Goal: Task Accomplishment & Management: Manage account settings

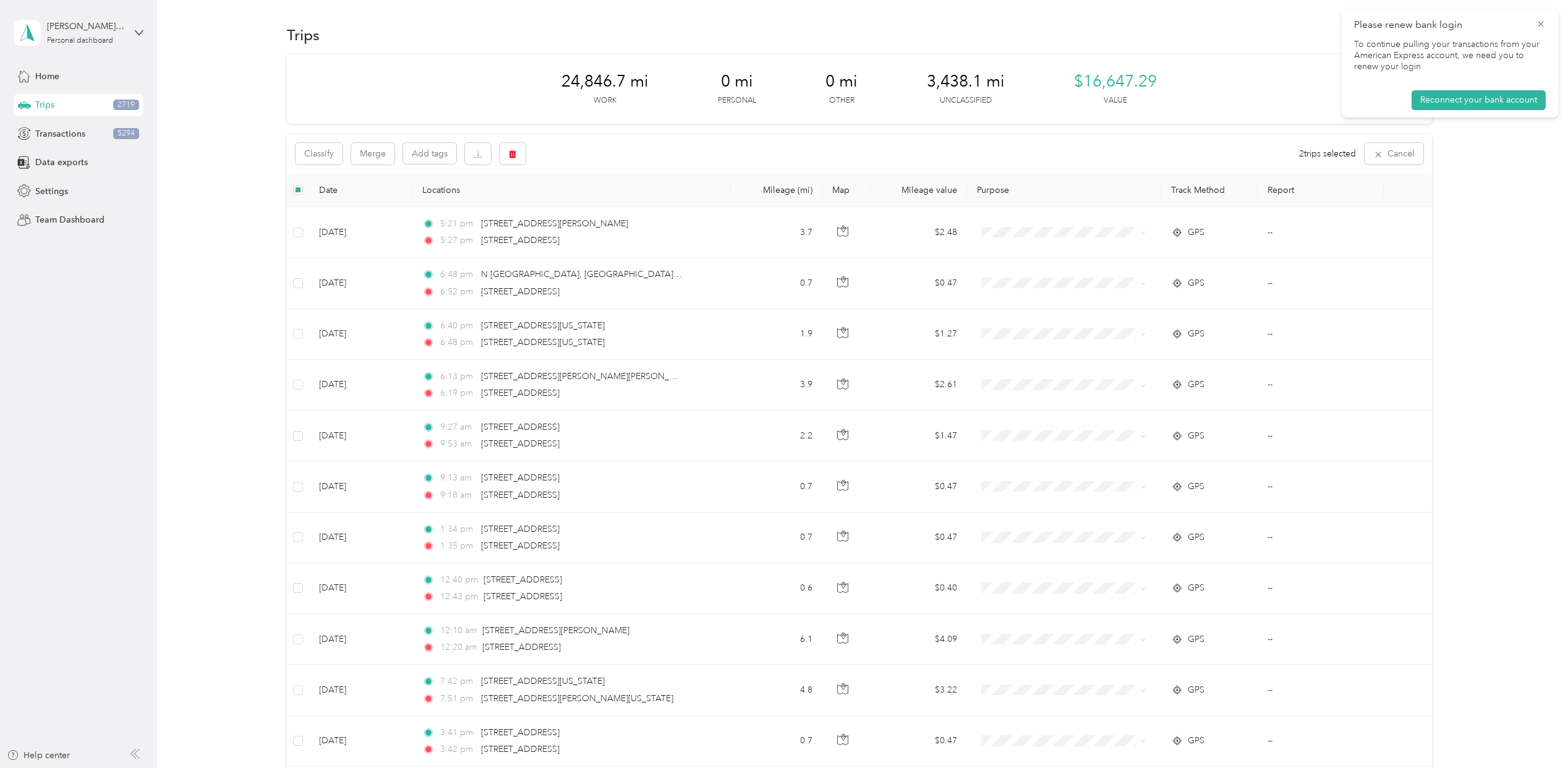
scroll to position [6923, 0]
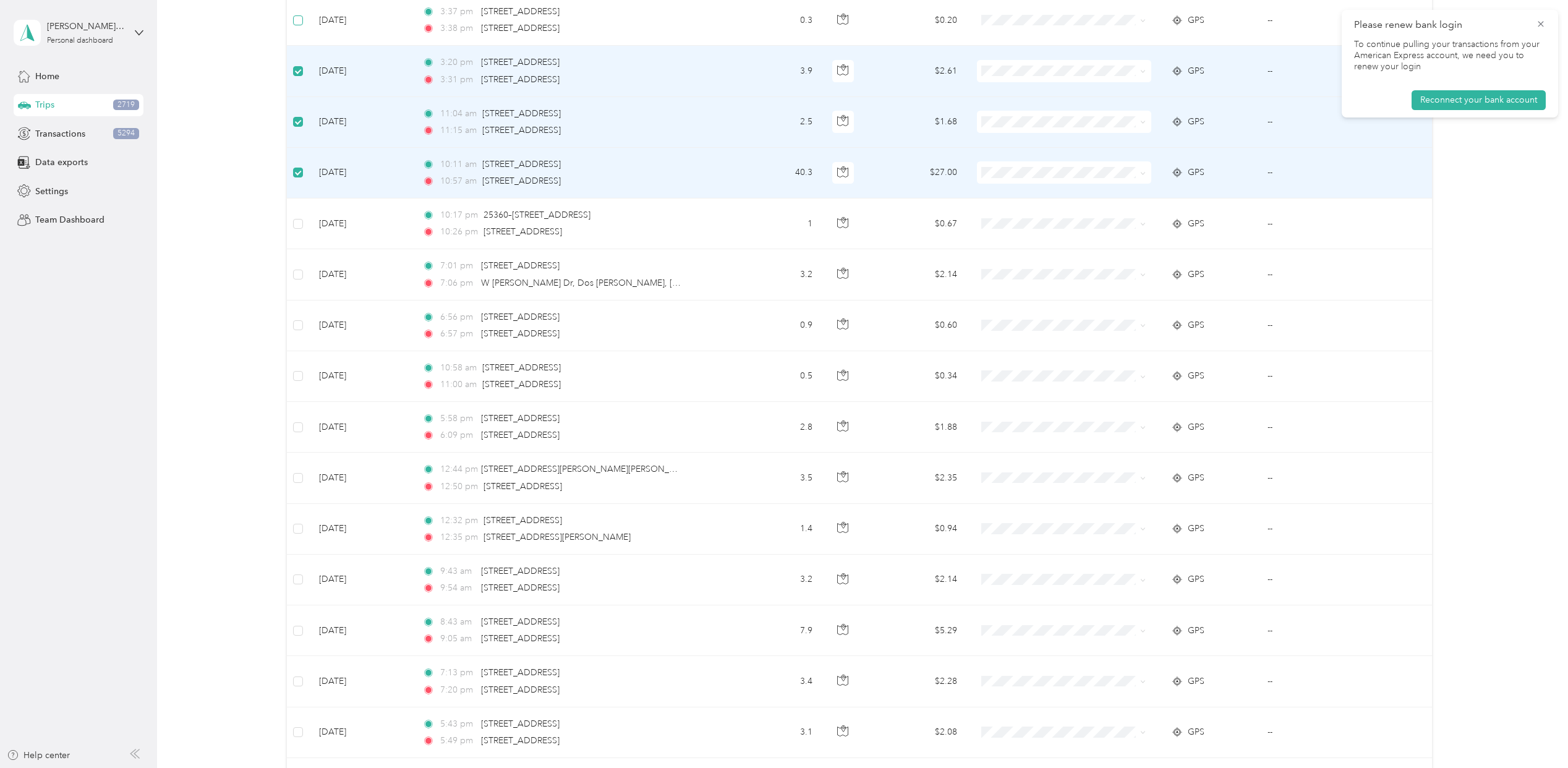
click at [300, 27] on label at bounding box center [298, 20] width 10 height 13
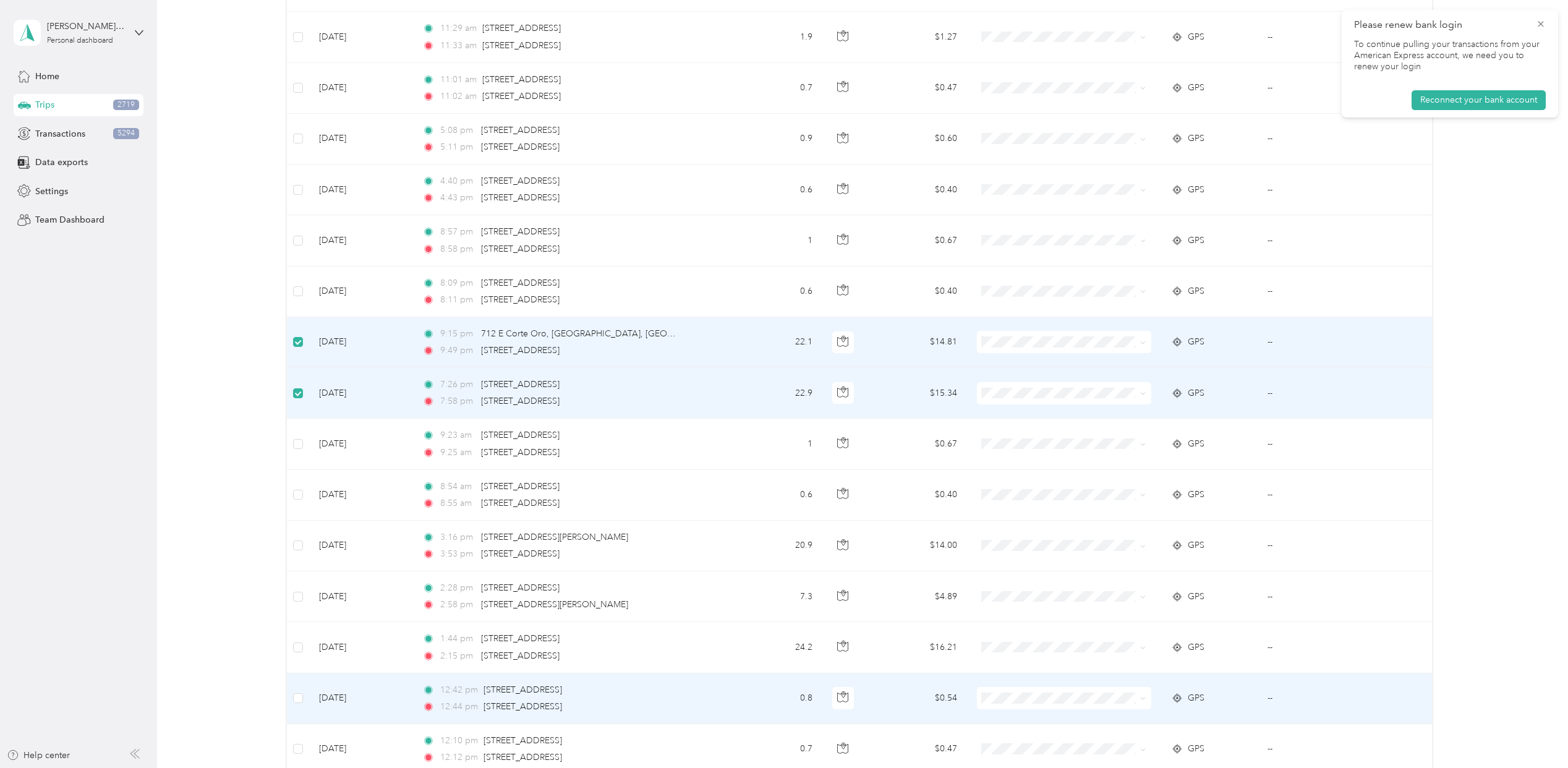
scroll to position [3543, 0]
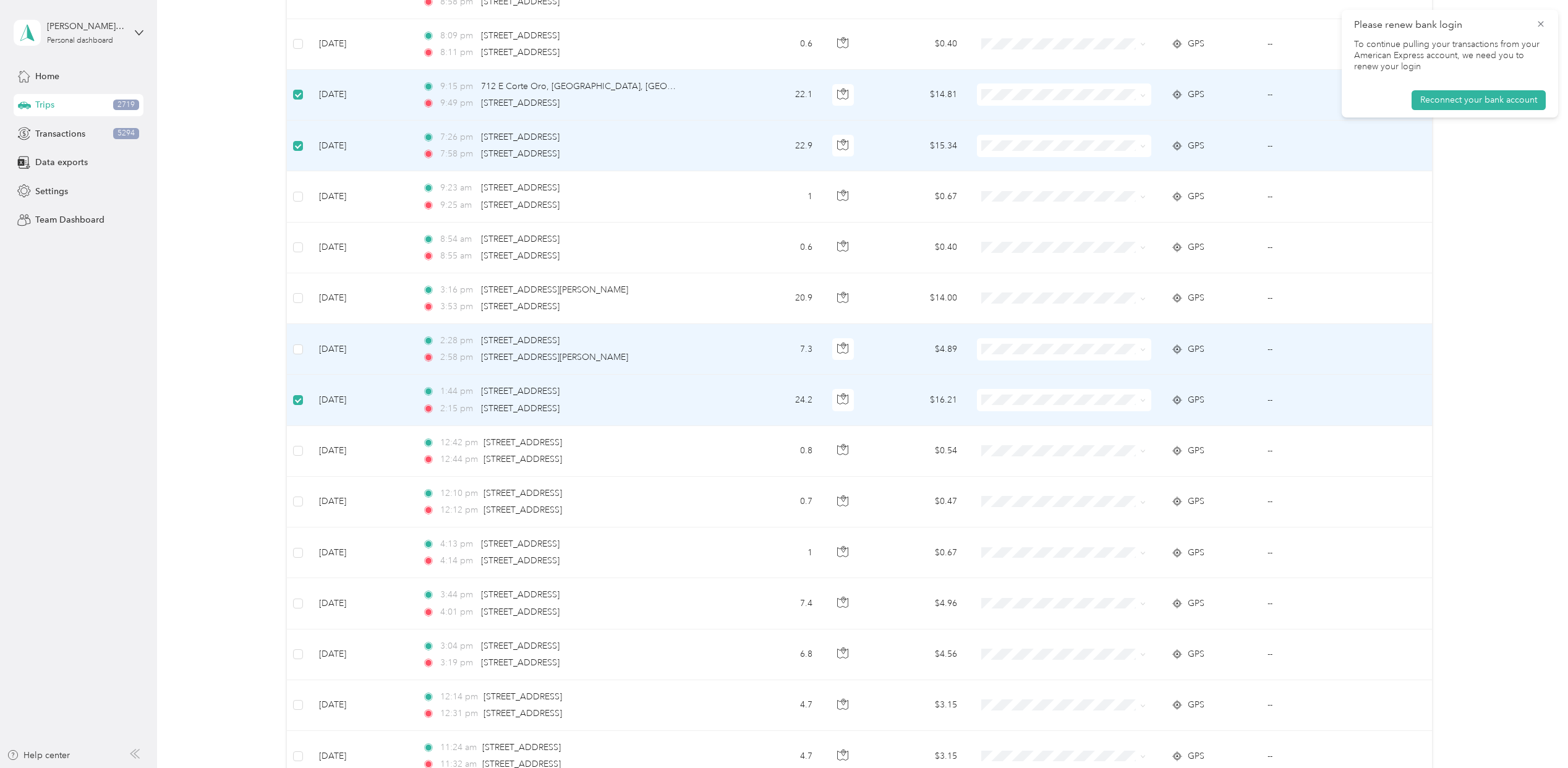
click at [305, 362] on td at bounding box center [298, 349] width 22 height 50
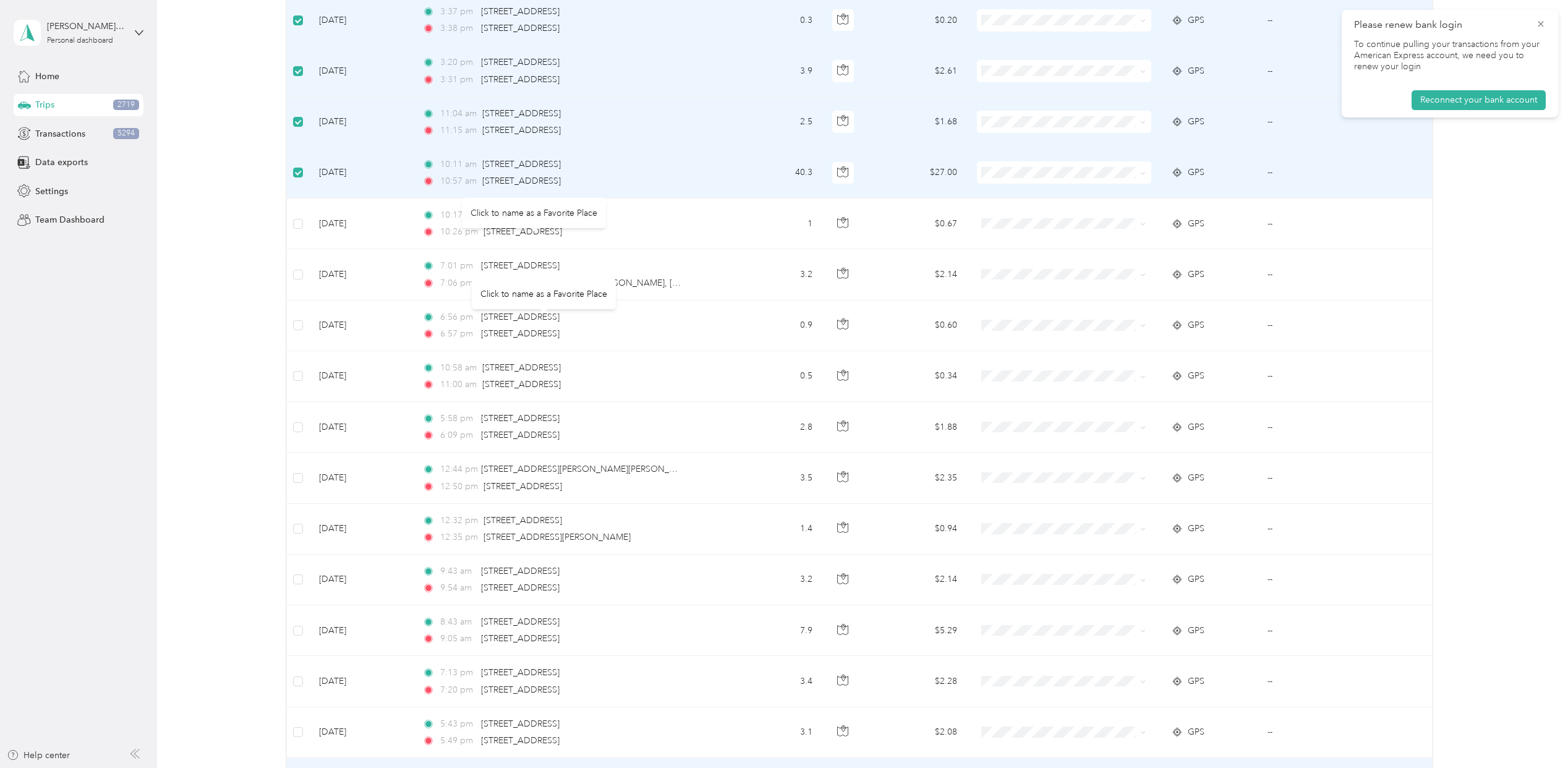
scroll to position [7417, 0]
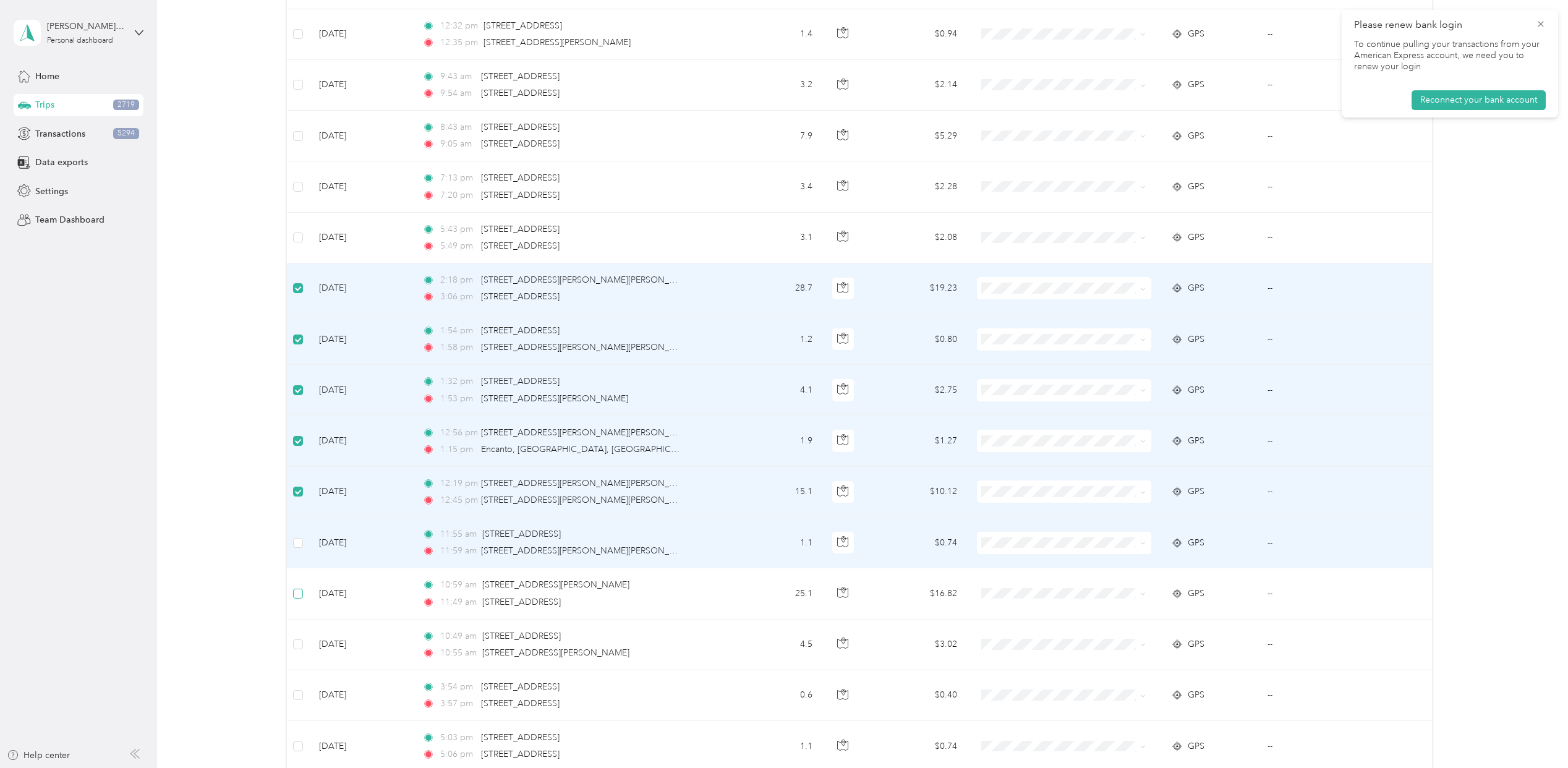
click at [296, 549] on label at bounding box center [298, 542] width 10 height 13
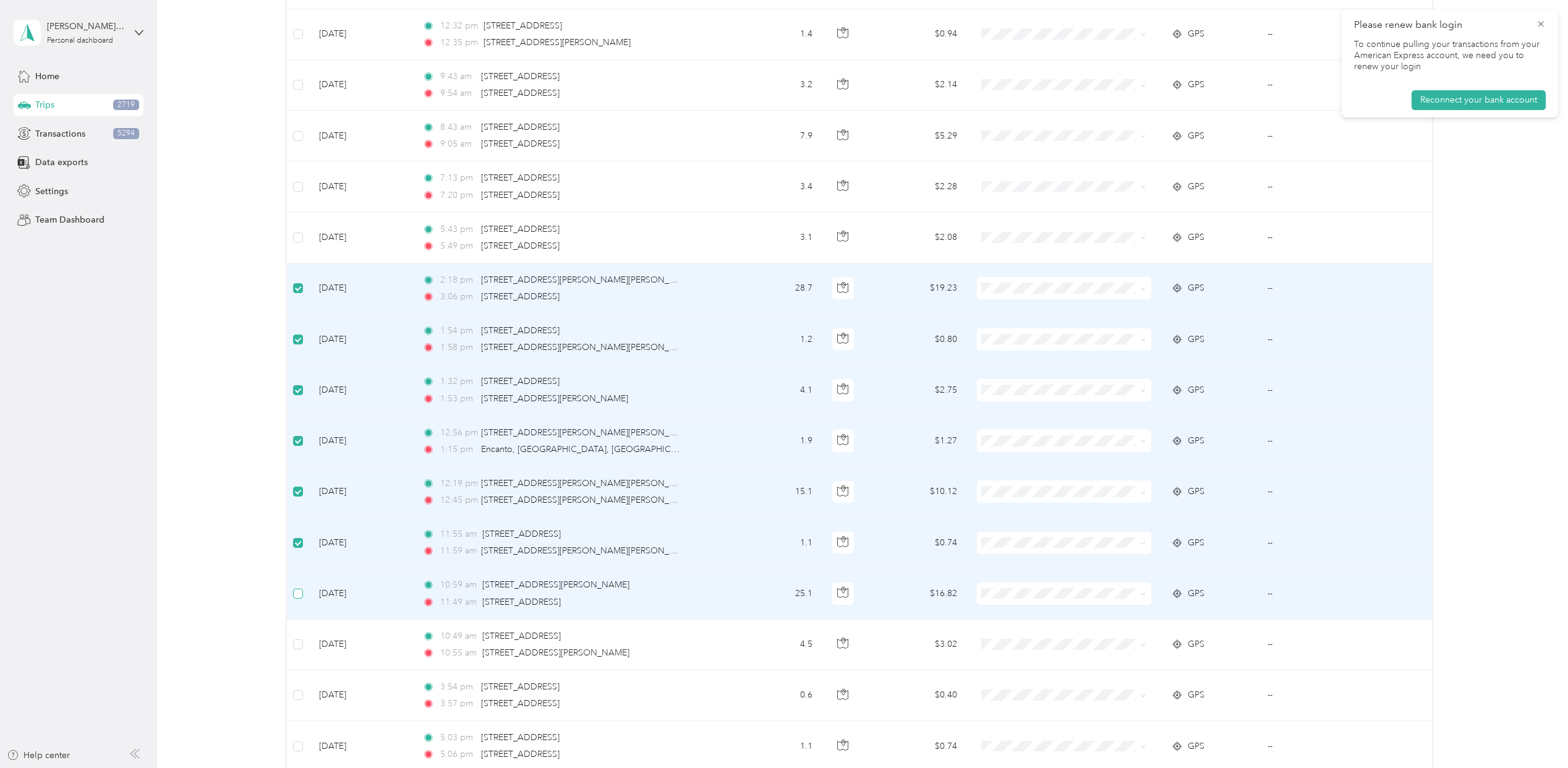
click at [297, 600] on label at bounding box center [298, 593] width 10 height 13
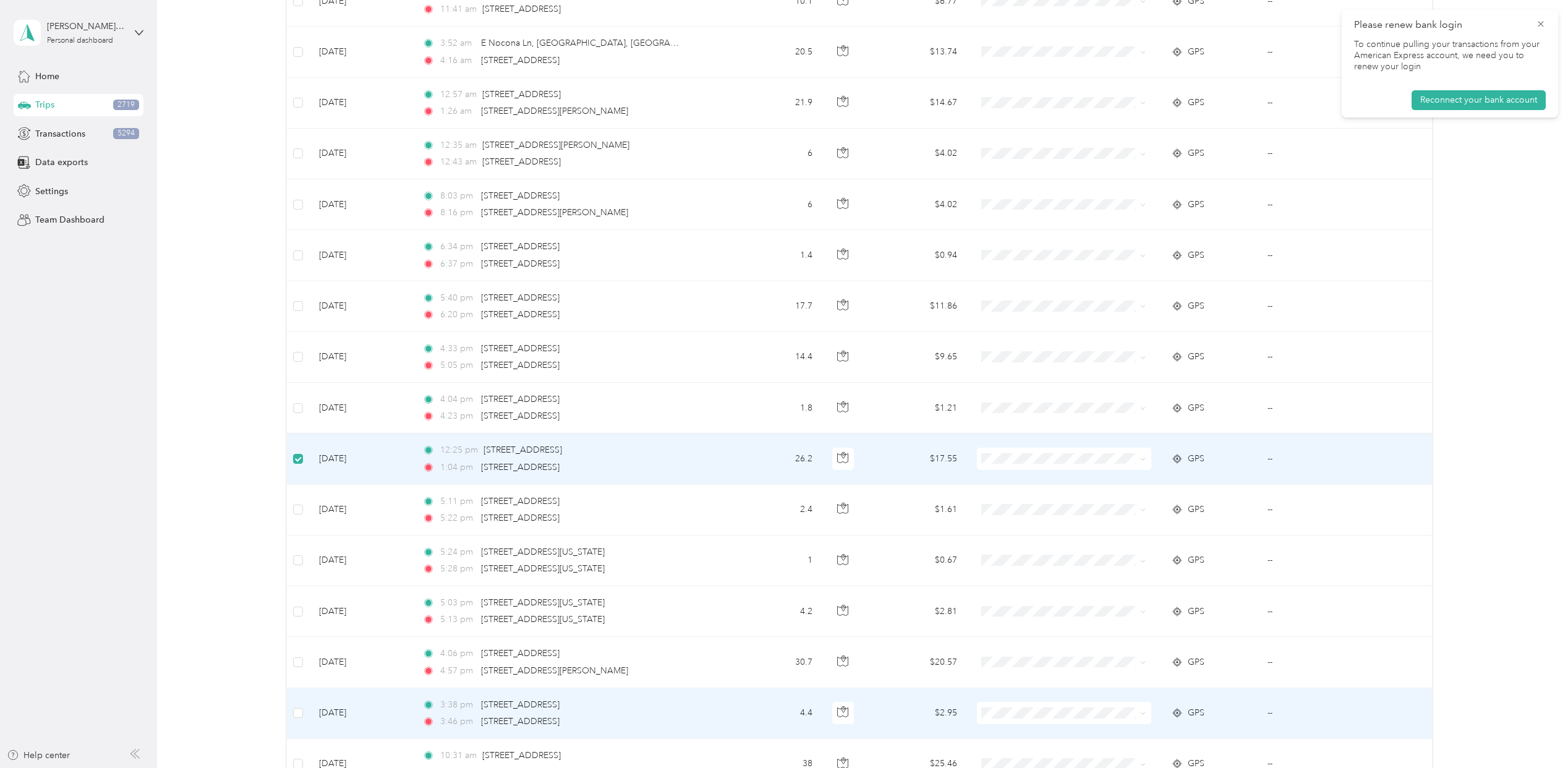
scroll to position [14967, 0]
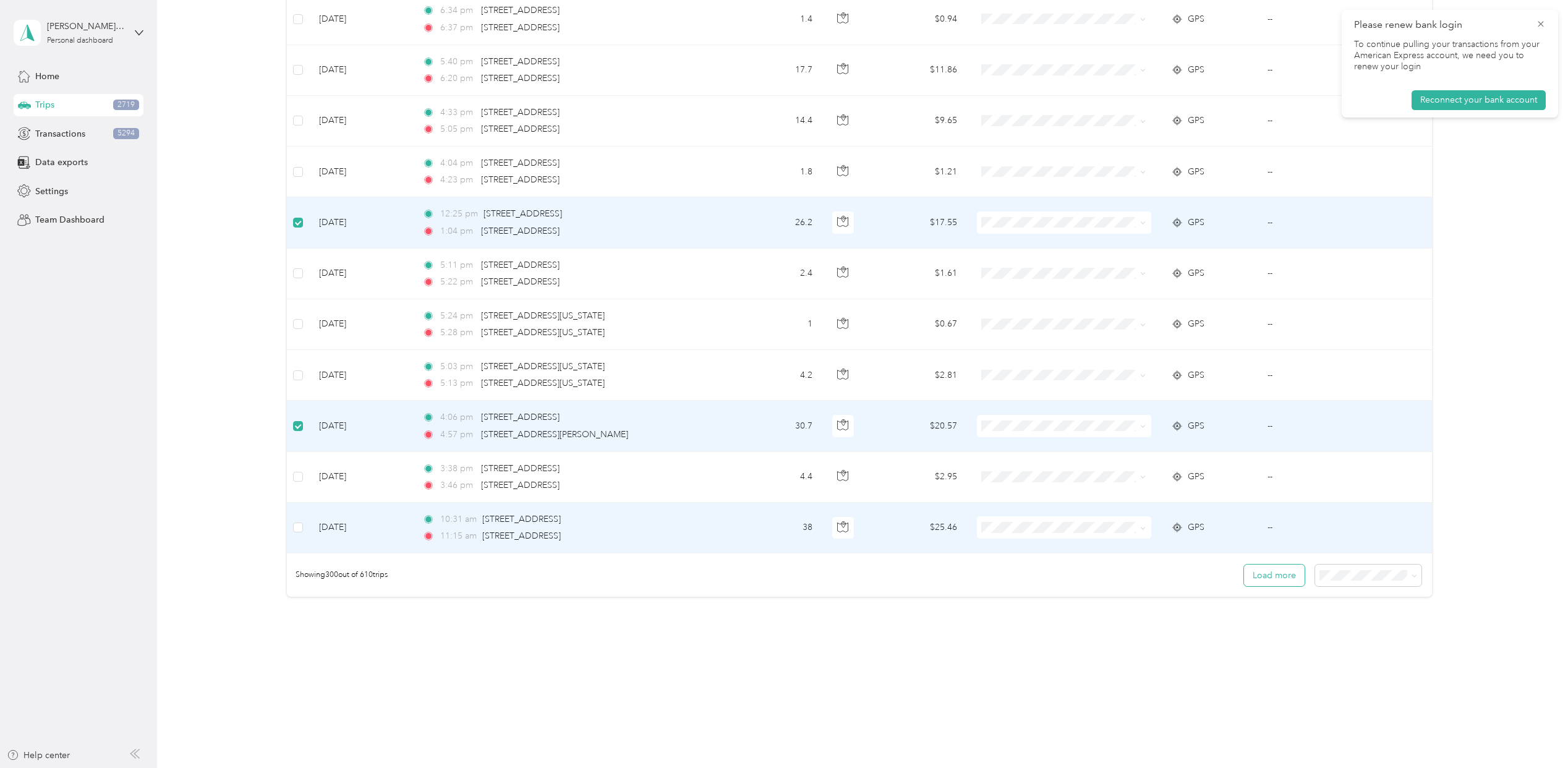
click at [1259, 579] on button "Load more" at bounding box center [1274, 576] width 60 height 22
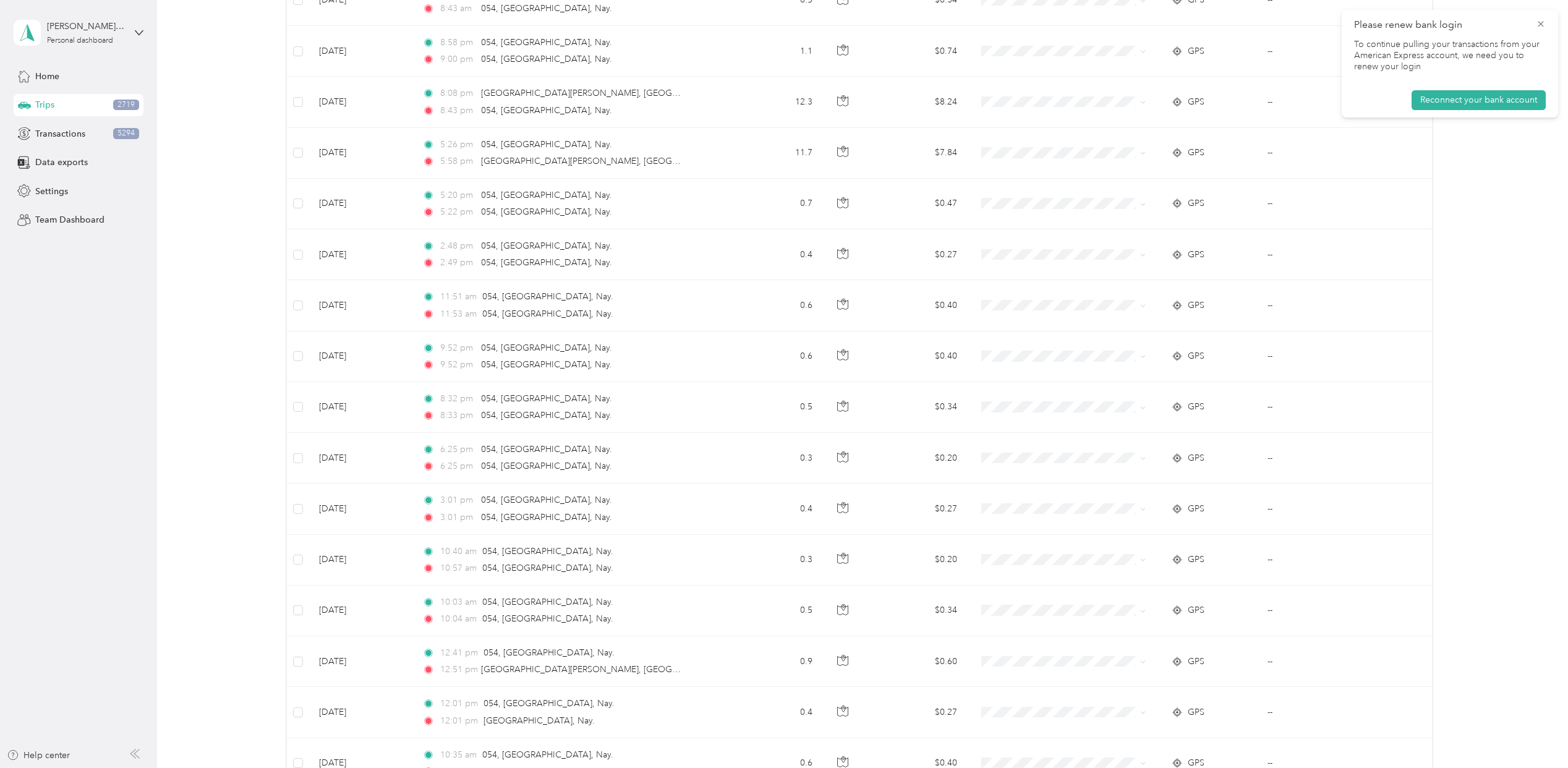
scroll to position [20071, 0]
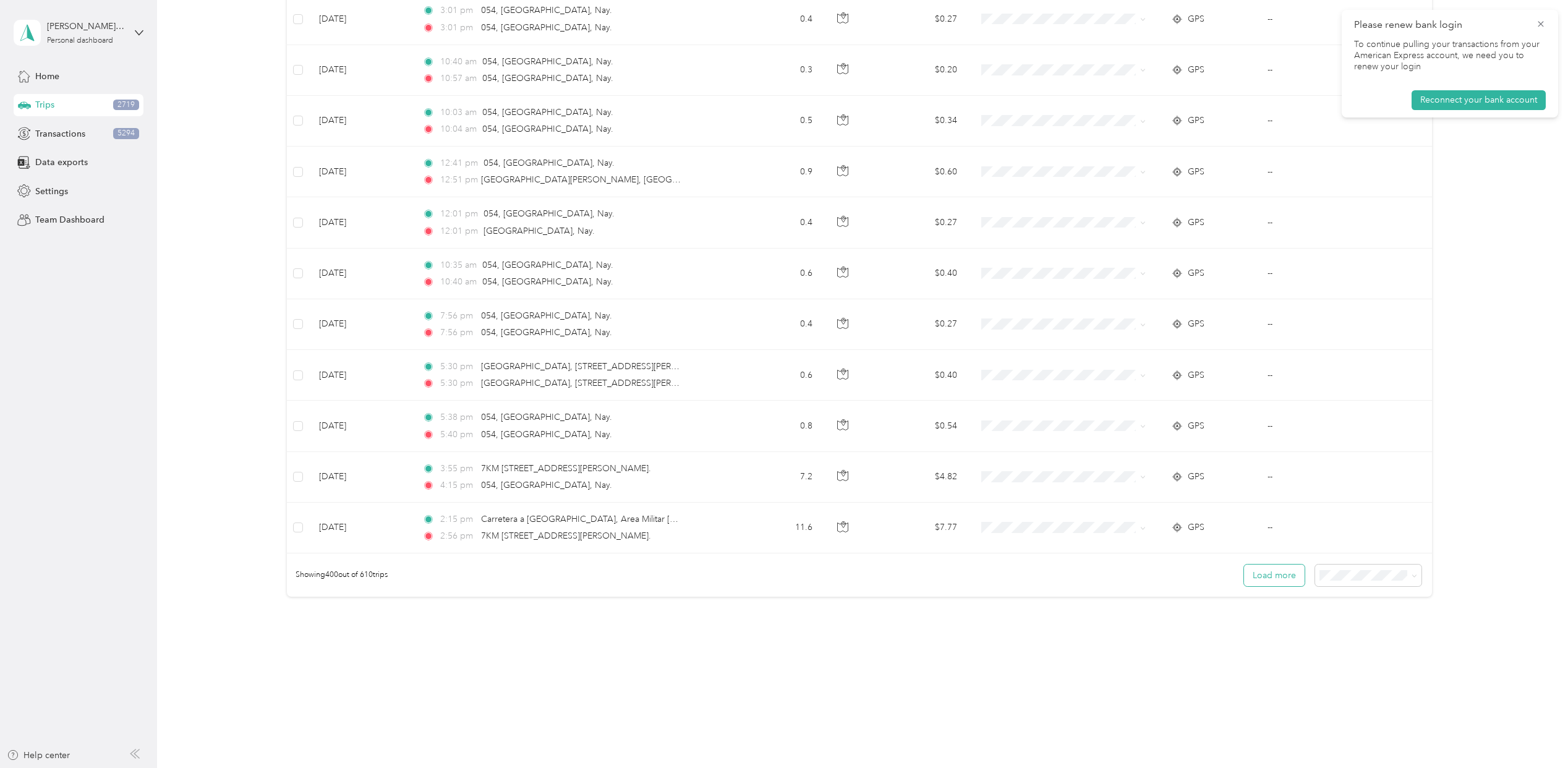
click at [1245, 576] on button "Load more" at bounding box center [1274, 576] width 60 height 22
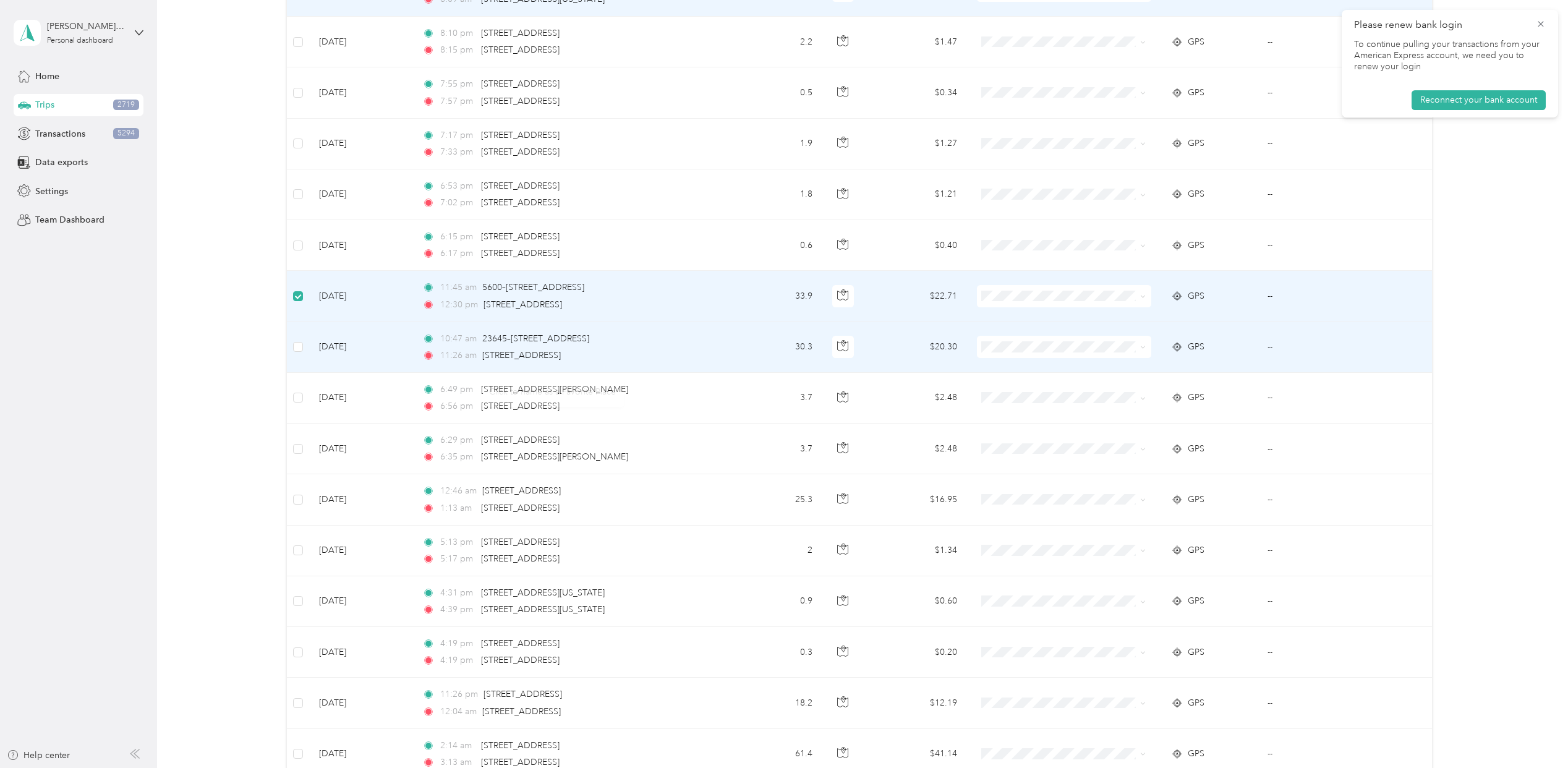
scroll to position [20730, 0]
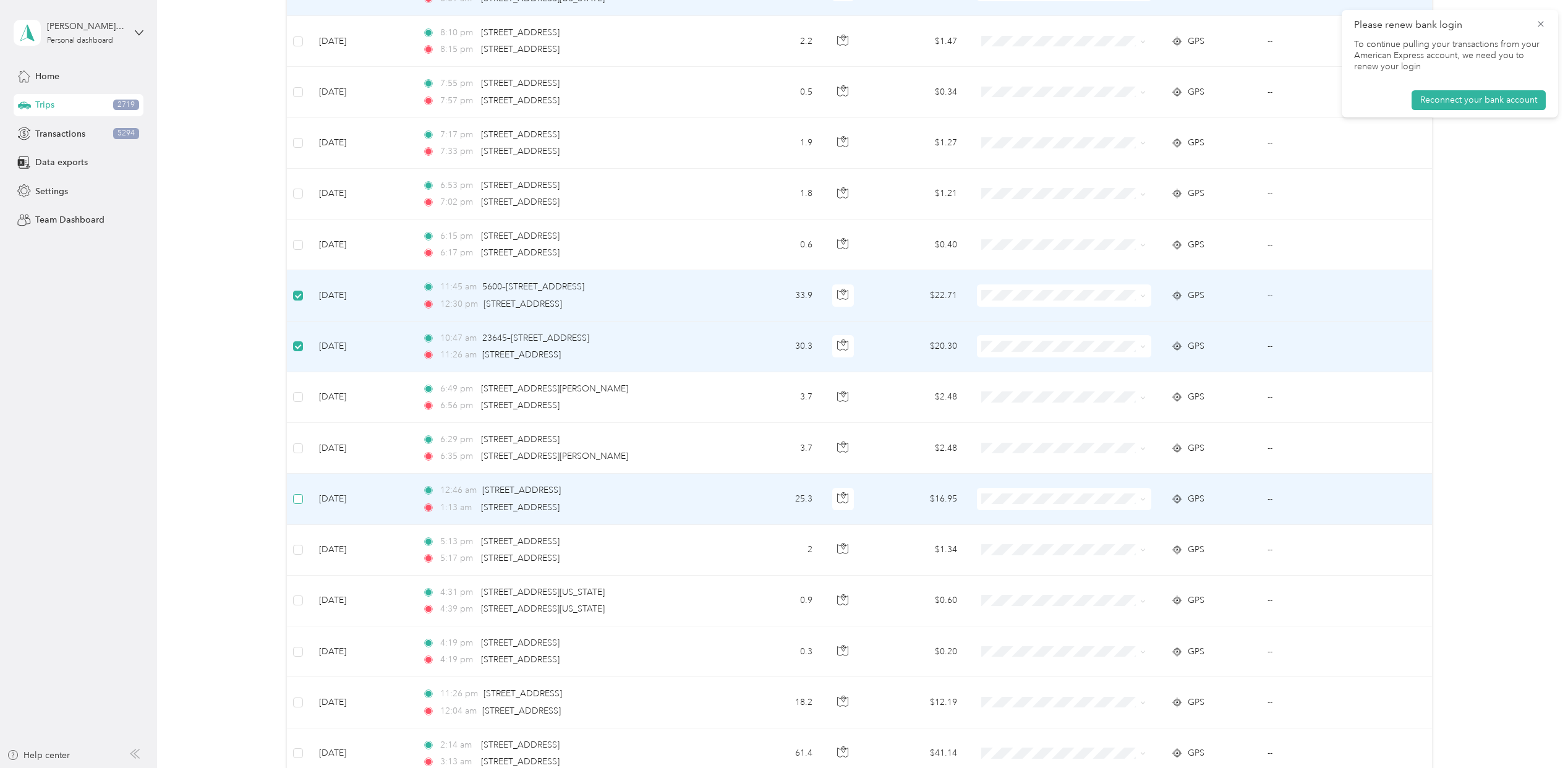
click at [296, 505] on label at bounding box center [298, 498] width 10 height 13
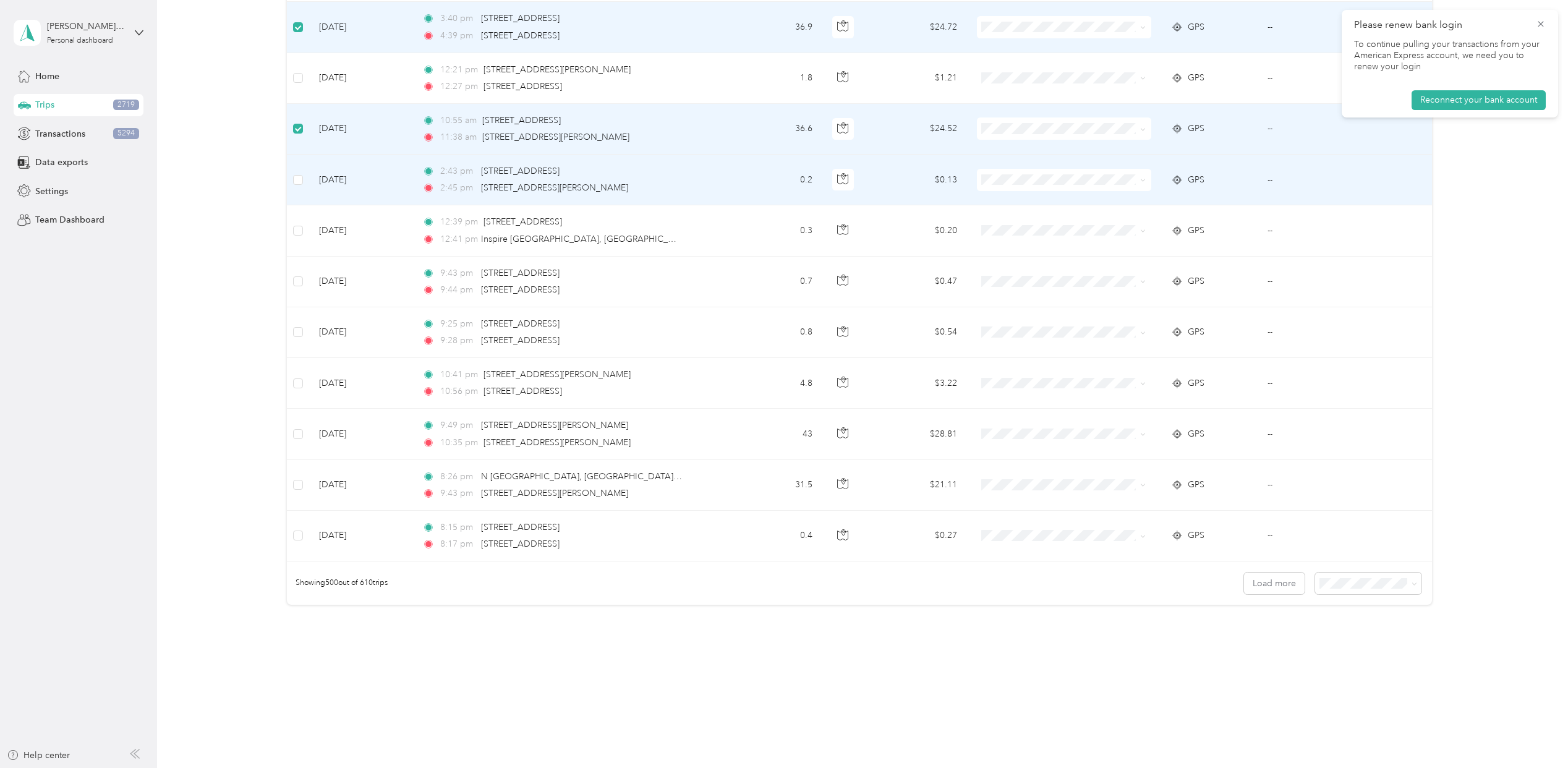
scroll to position [25098, 0]
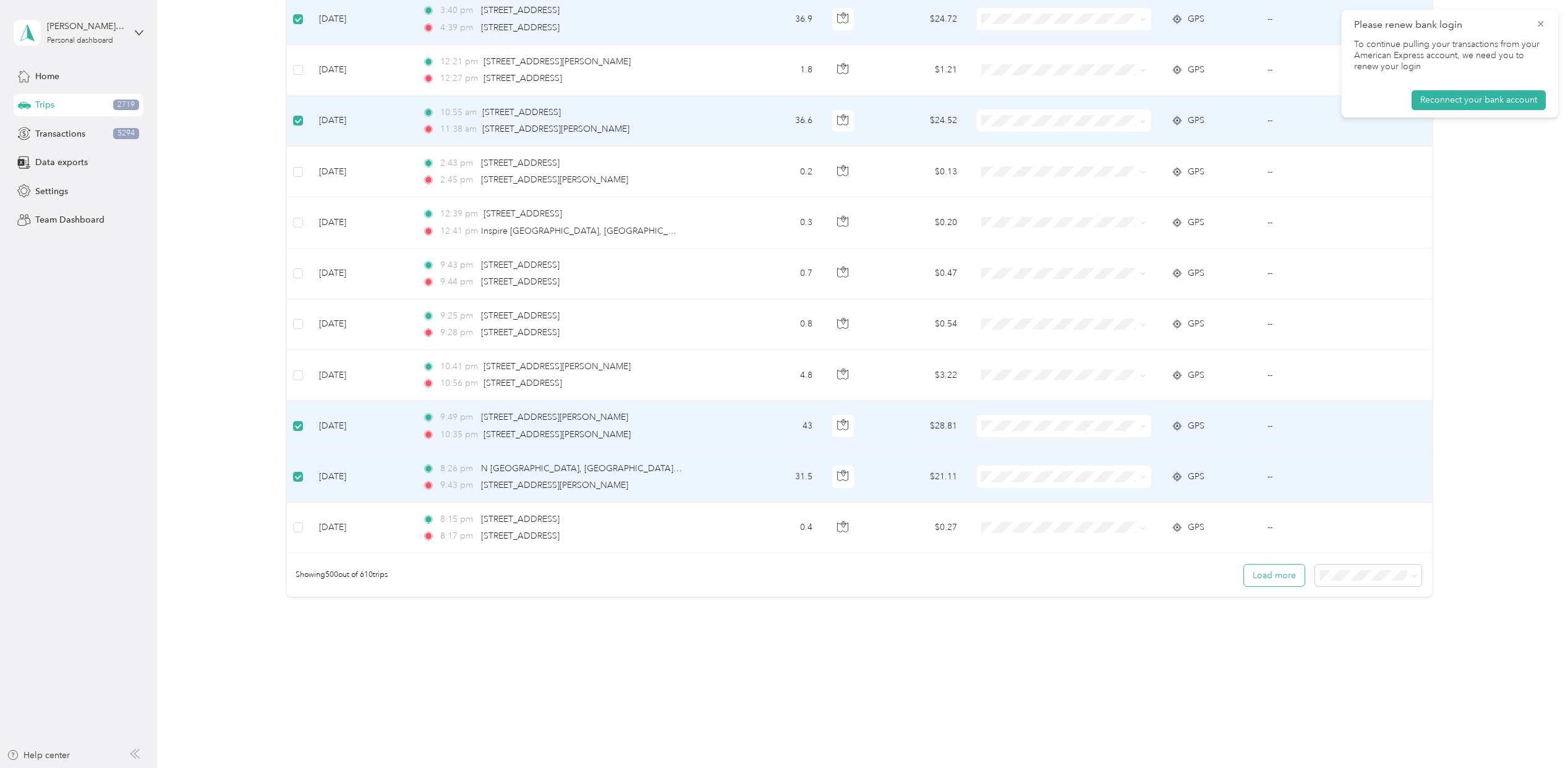
click at [1271, 586] on button "Load more" at bounding box center [1274, 576] width 60 height 22
click at [1257, 586] on button "Load more" at bounding box center [1274, 576] width 60 height 22
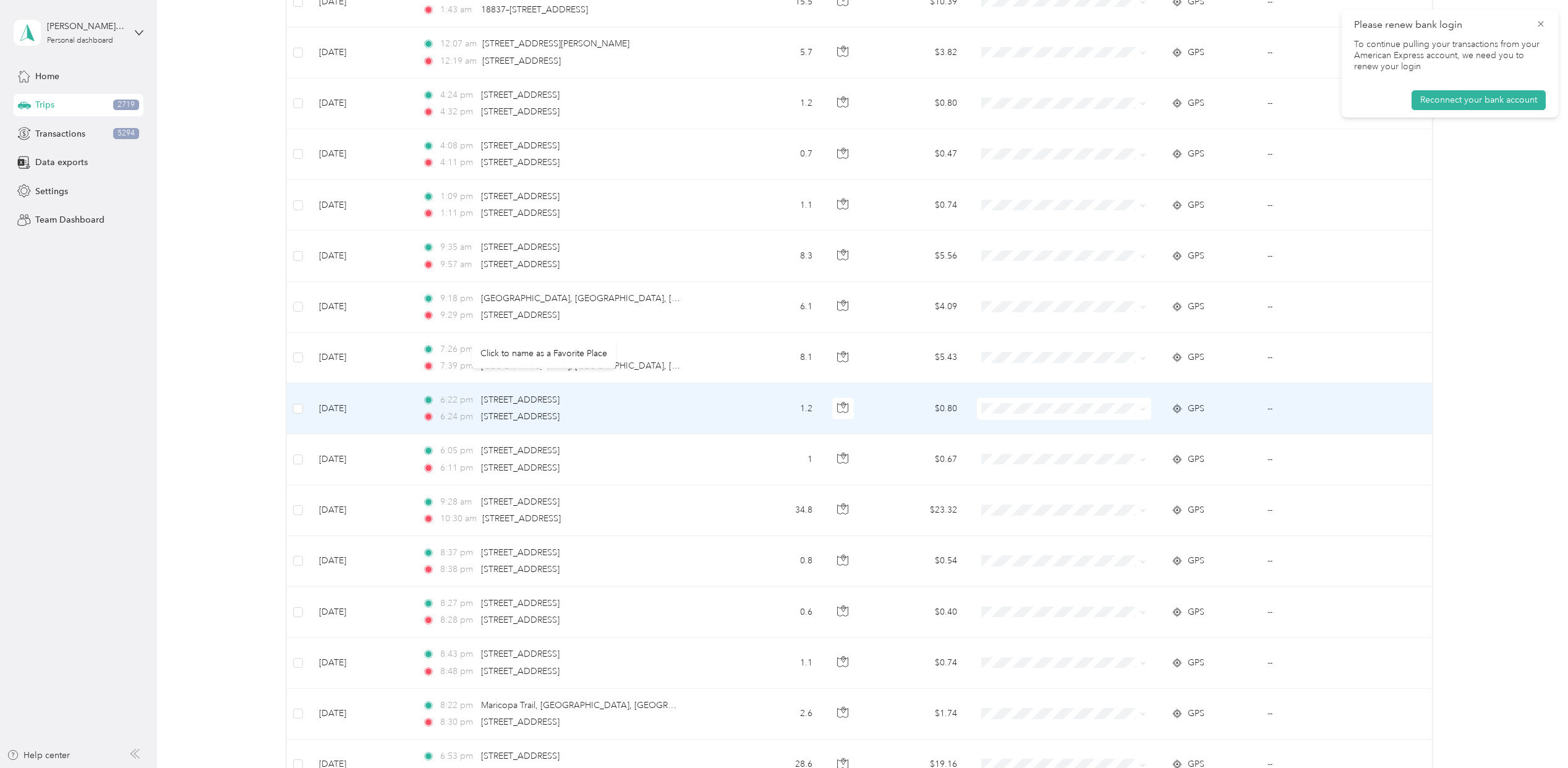
scroll to position [27405, 0]
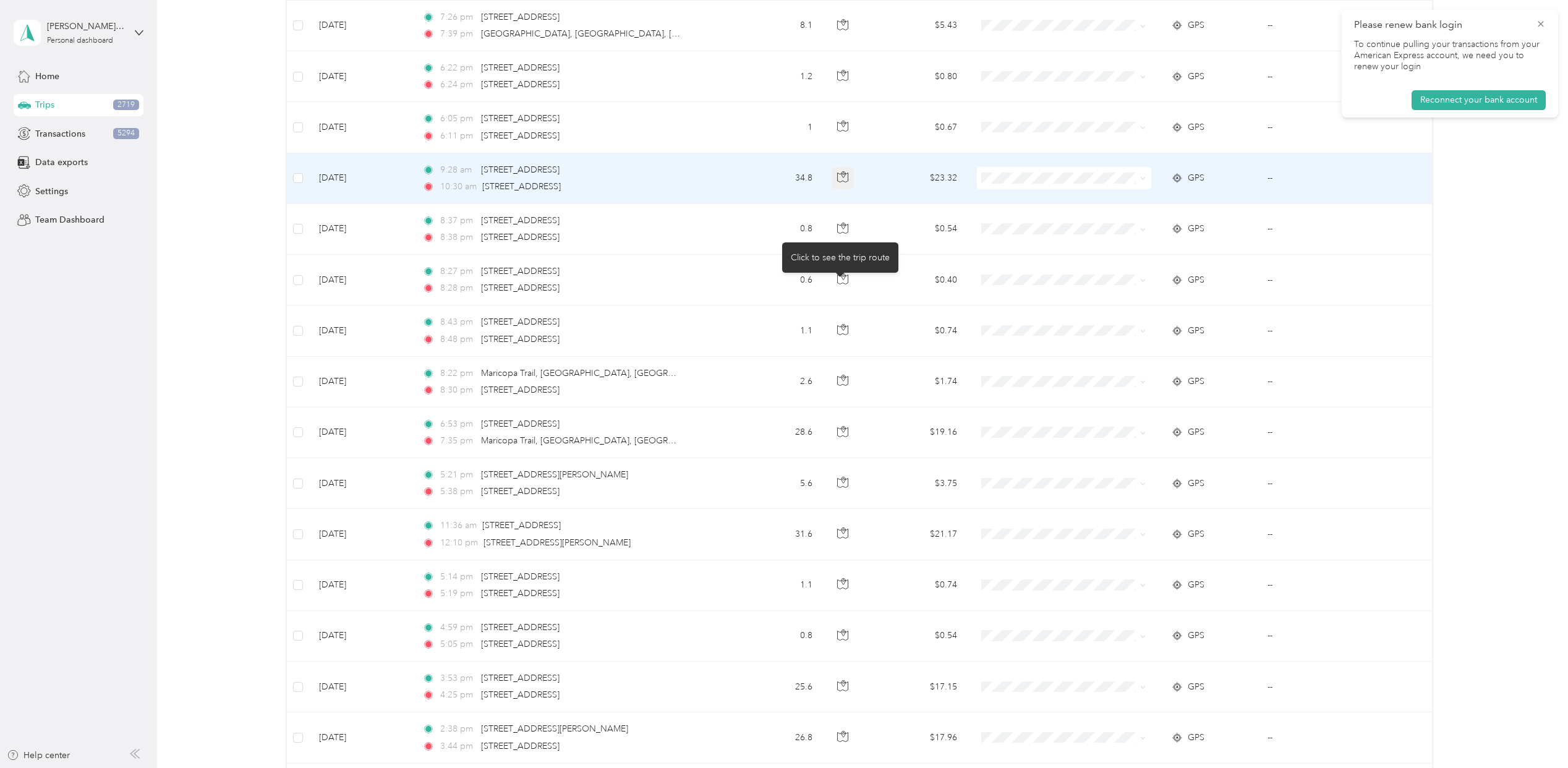
click at [838, 183] on icon "button" at bounding box center [843, 176] width 11 height 11
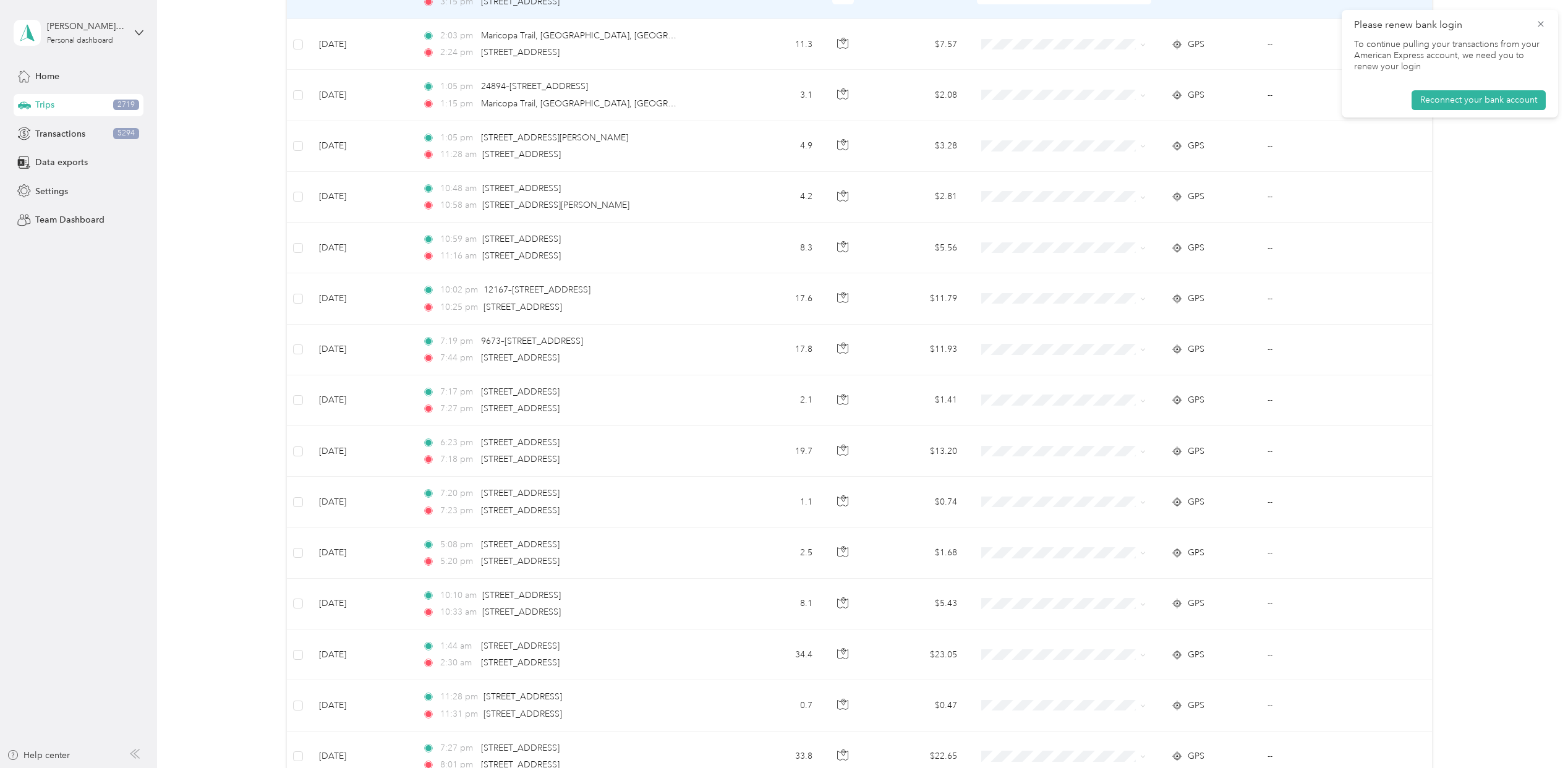
scroll to position [30043, 0]
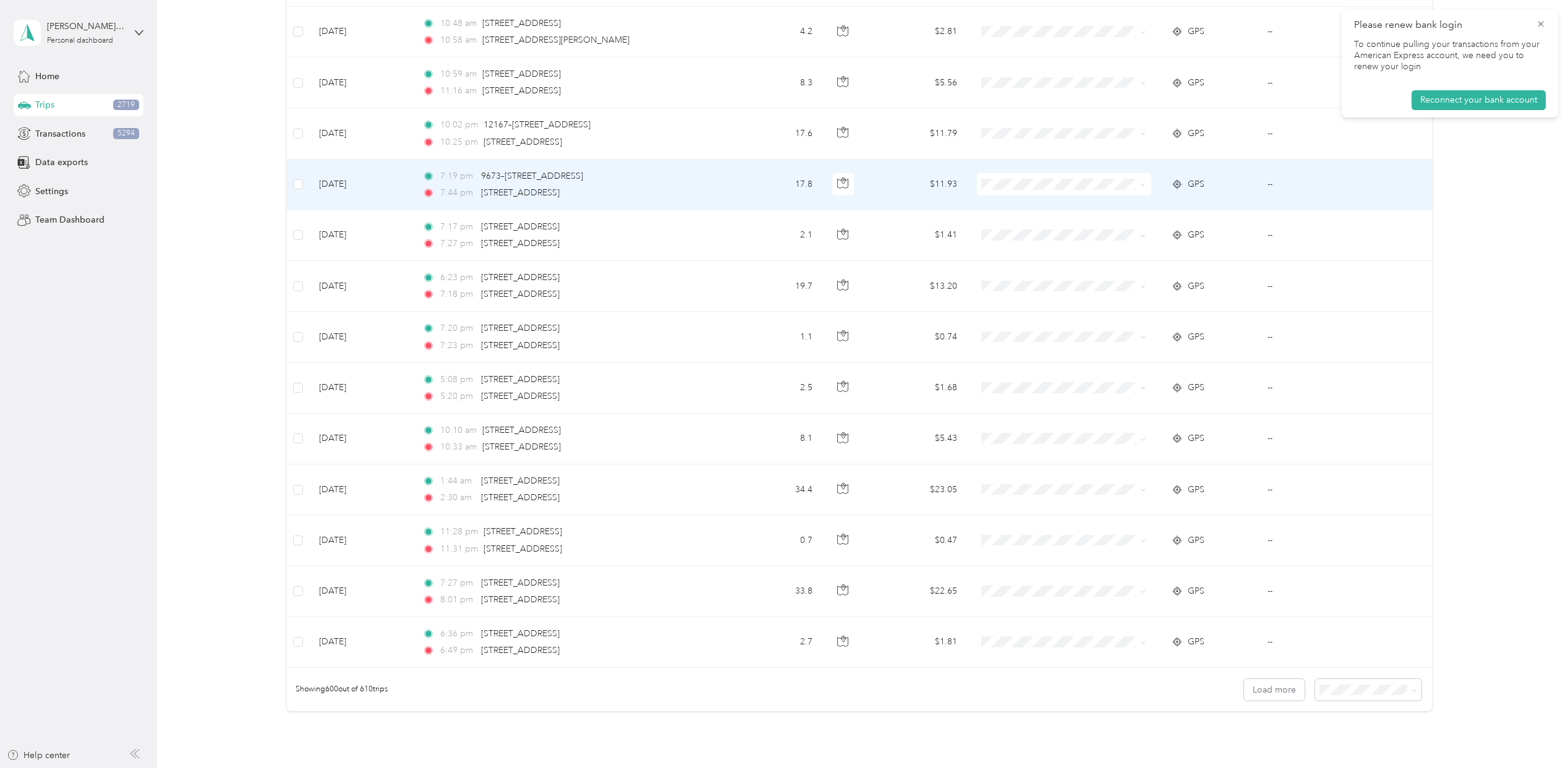
click at [297, 261] on td at bounding box center [298, 236] width 22 height 50
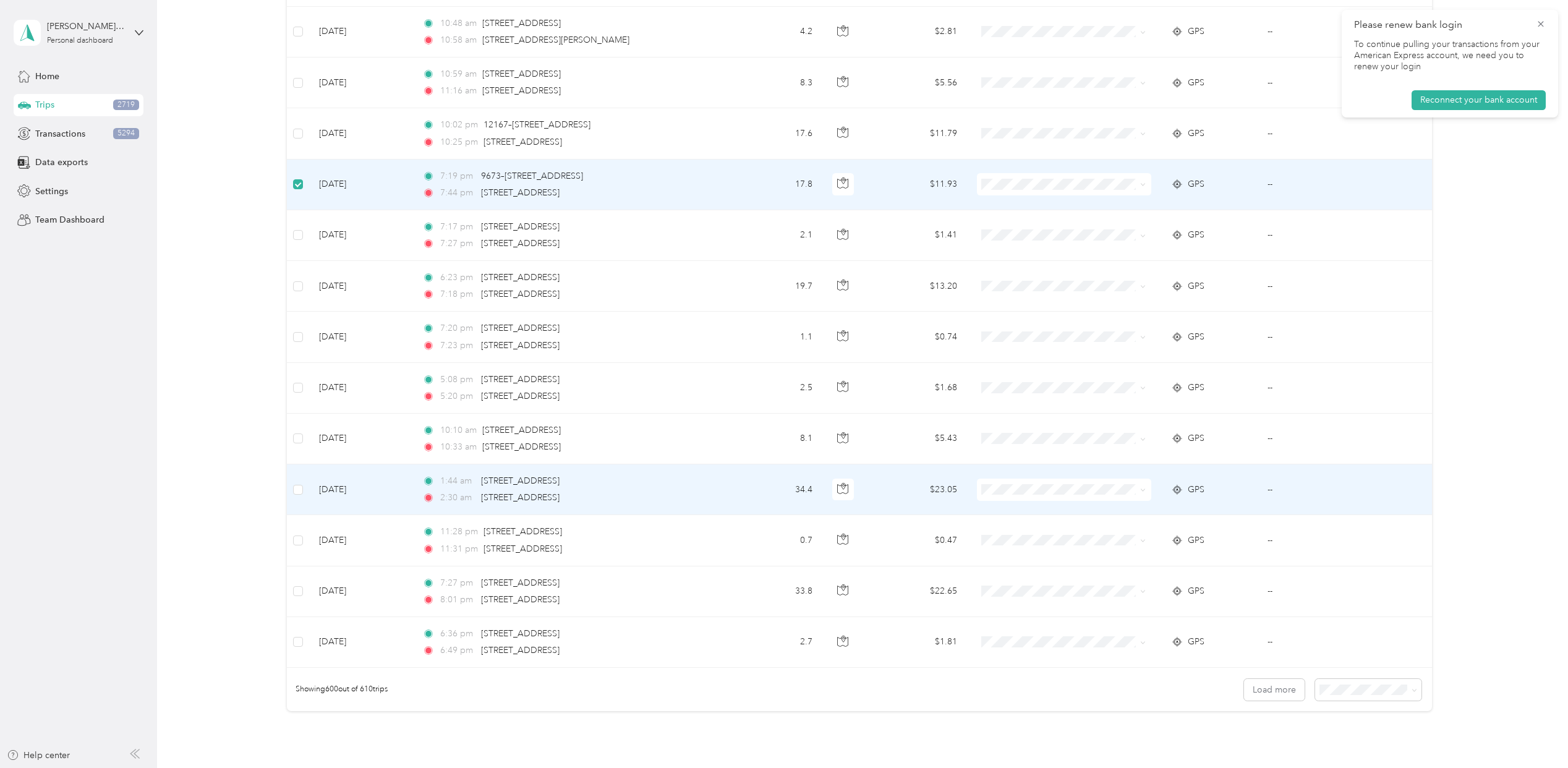
scroll to position [30280, 0]
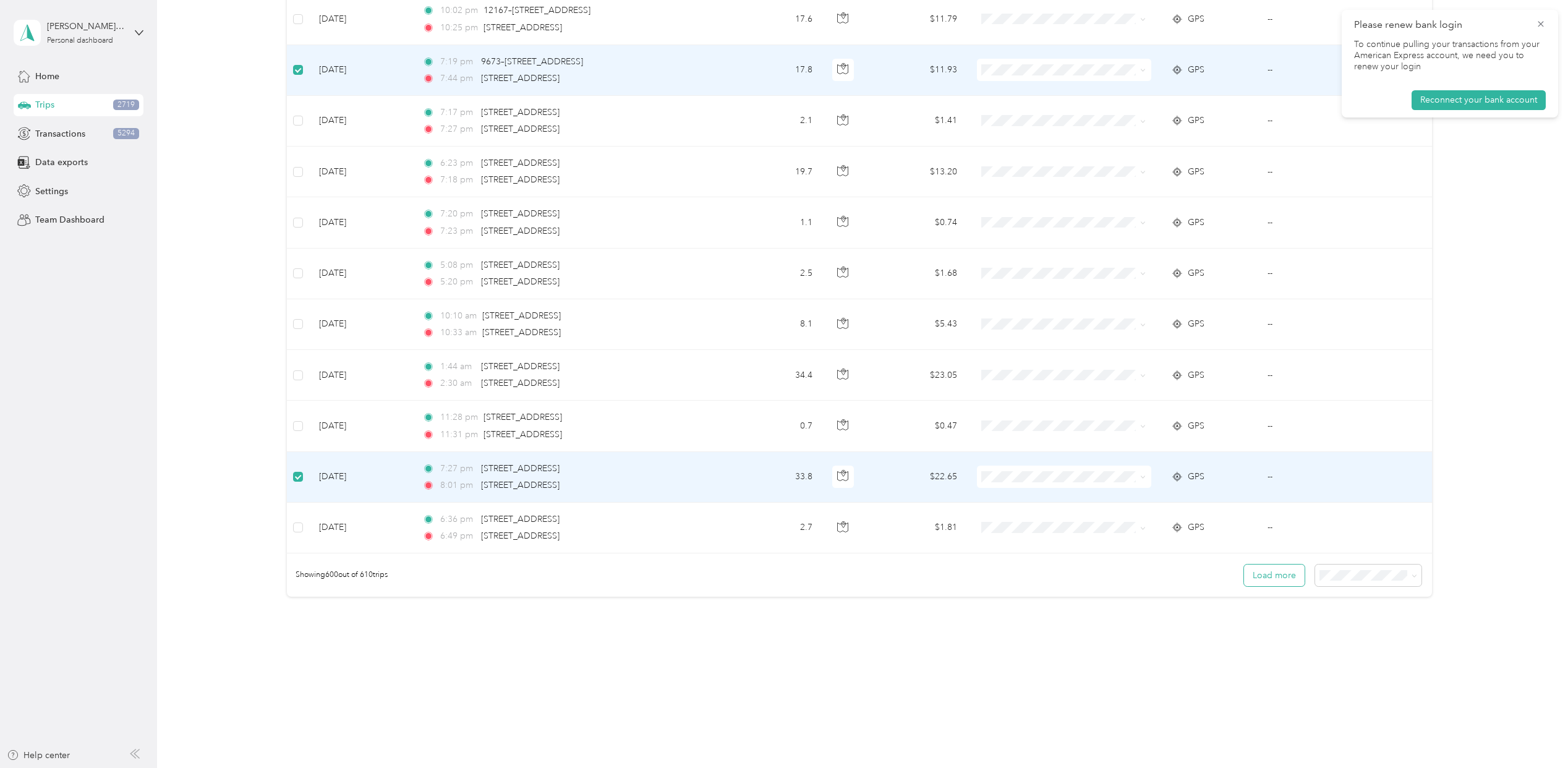
click at [1269, 576] on button "Load more" at bounding box center [1274, 576] width 60 height 22
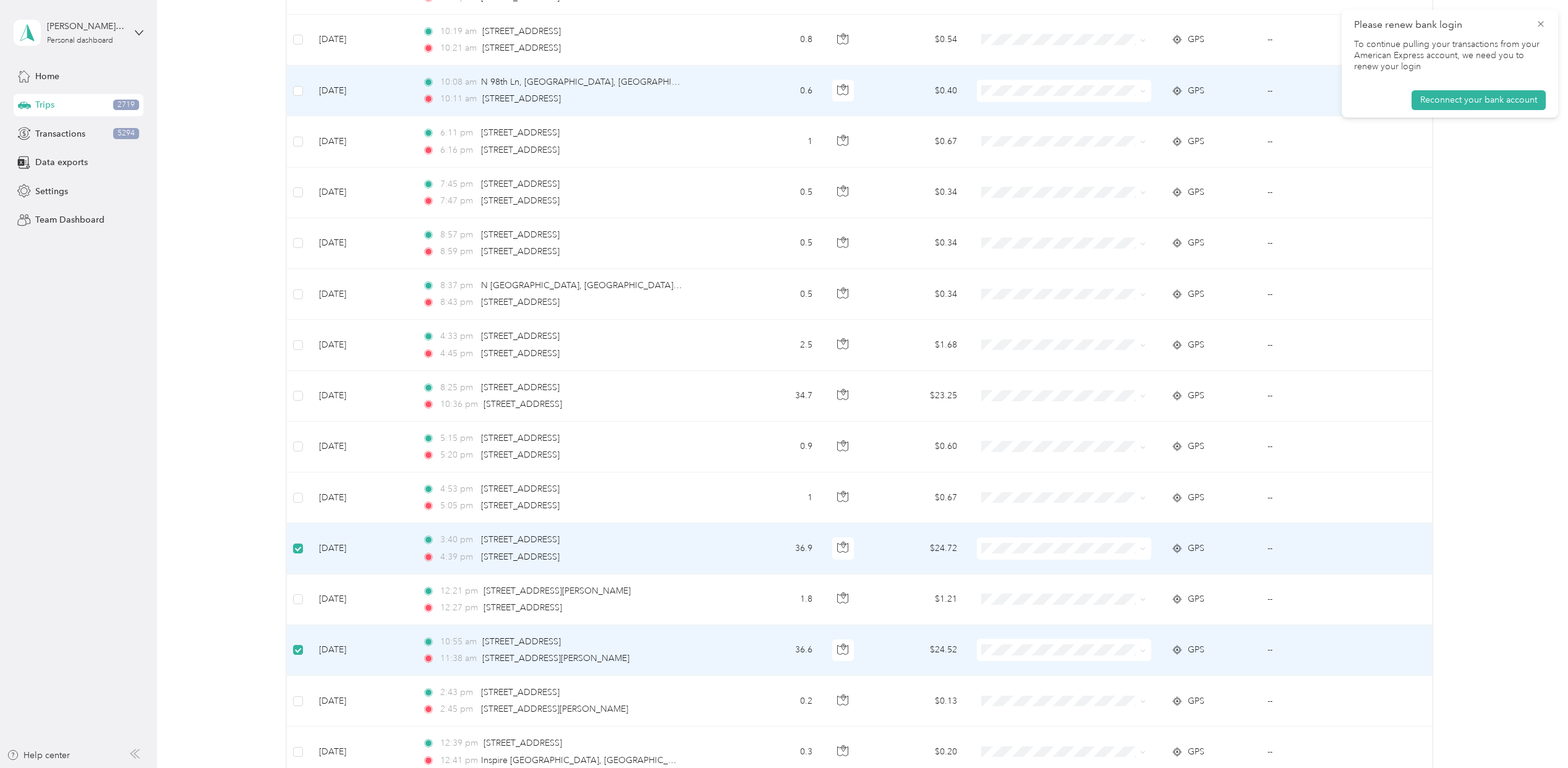
scroll to position [24759, 0]
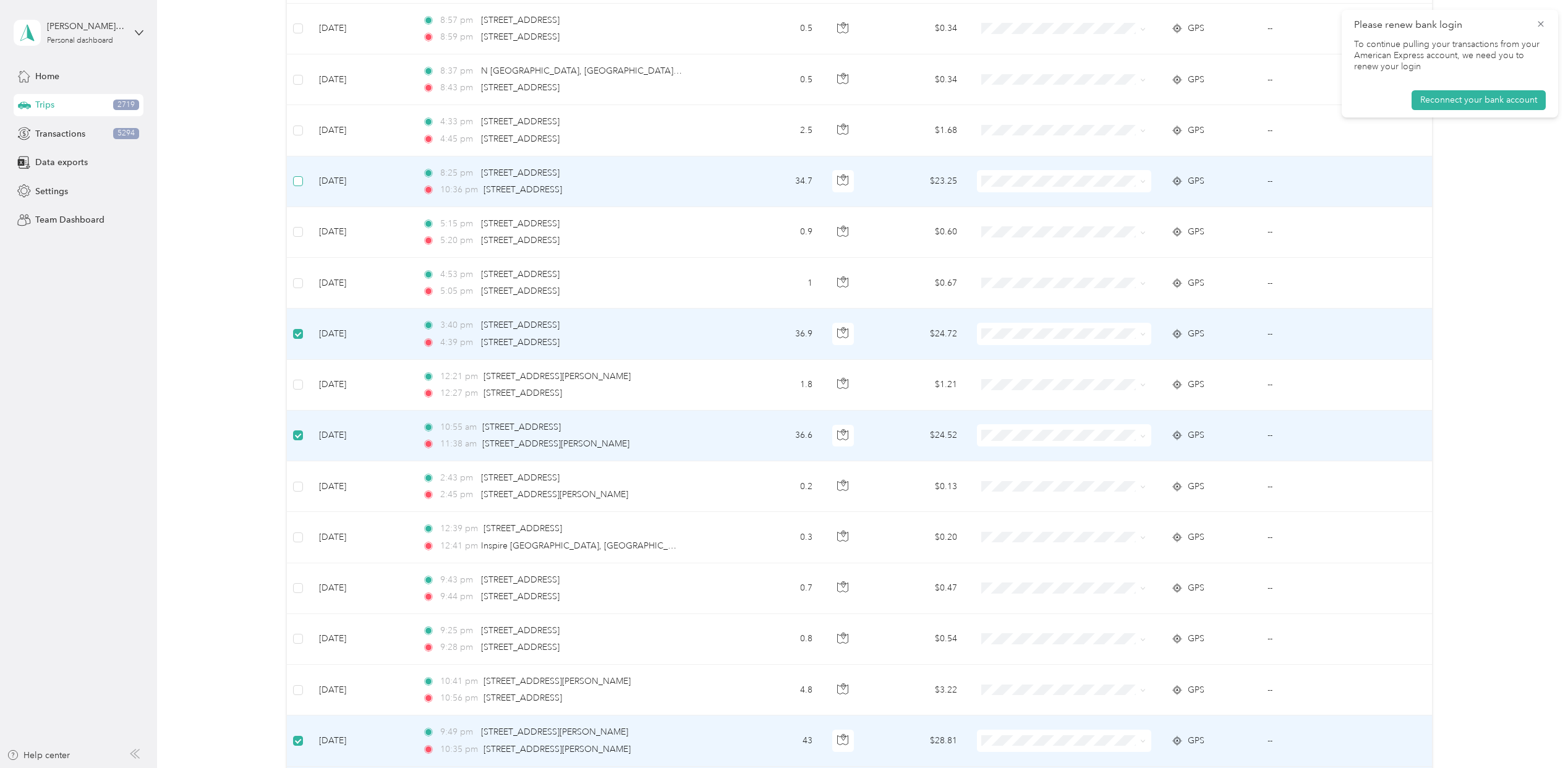
click at [296, 188] on label at bounding box center [298, 181] width 10 height 13
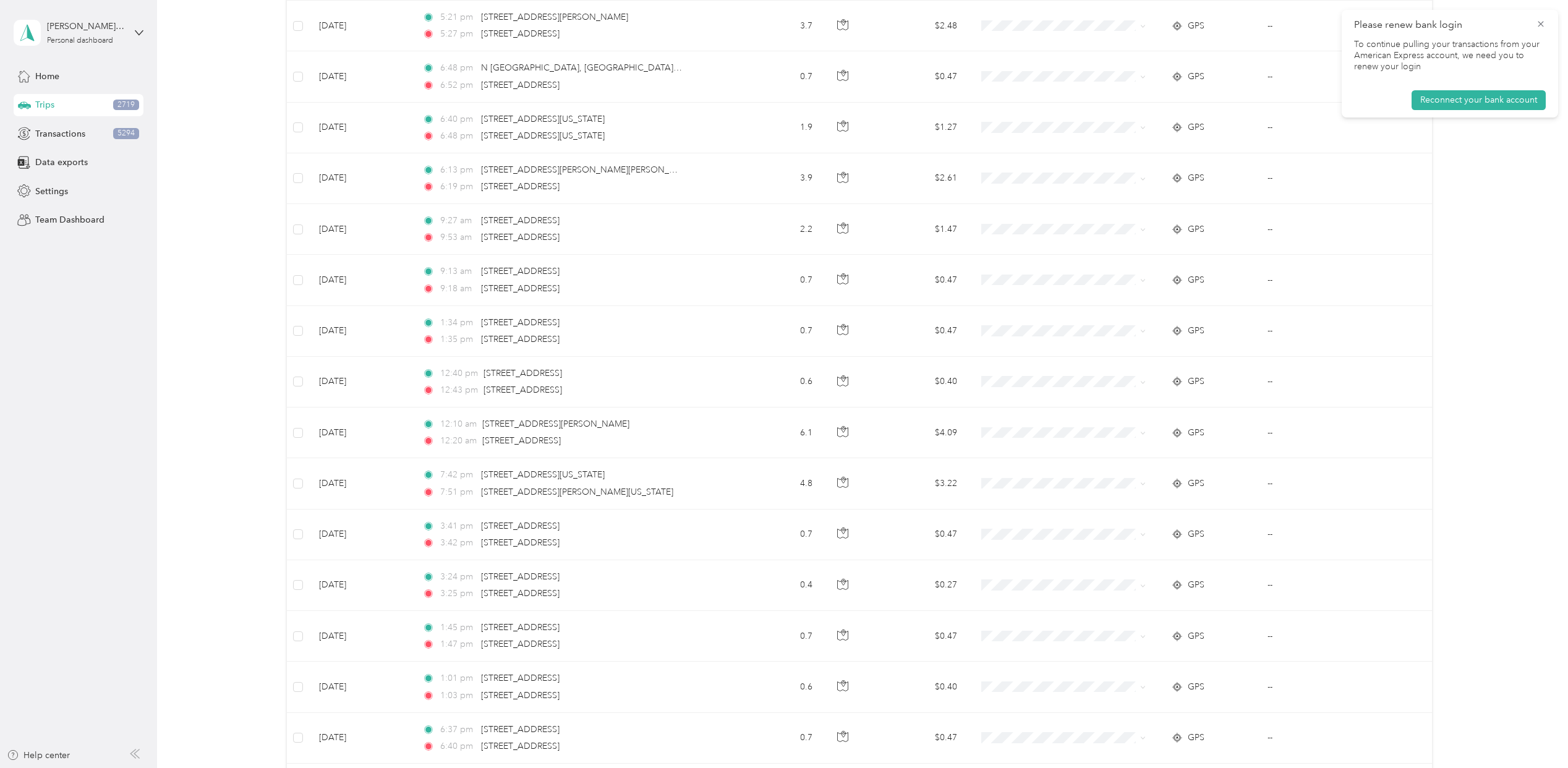
scroll to position [0, 0]
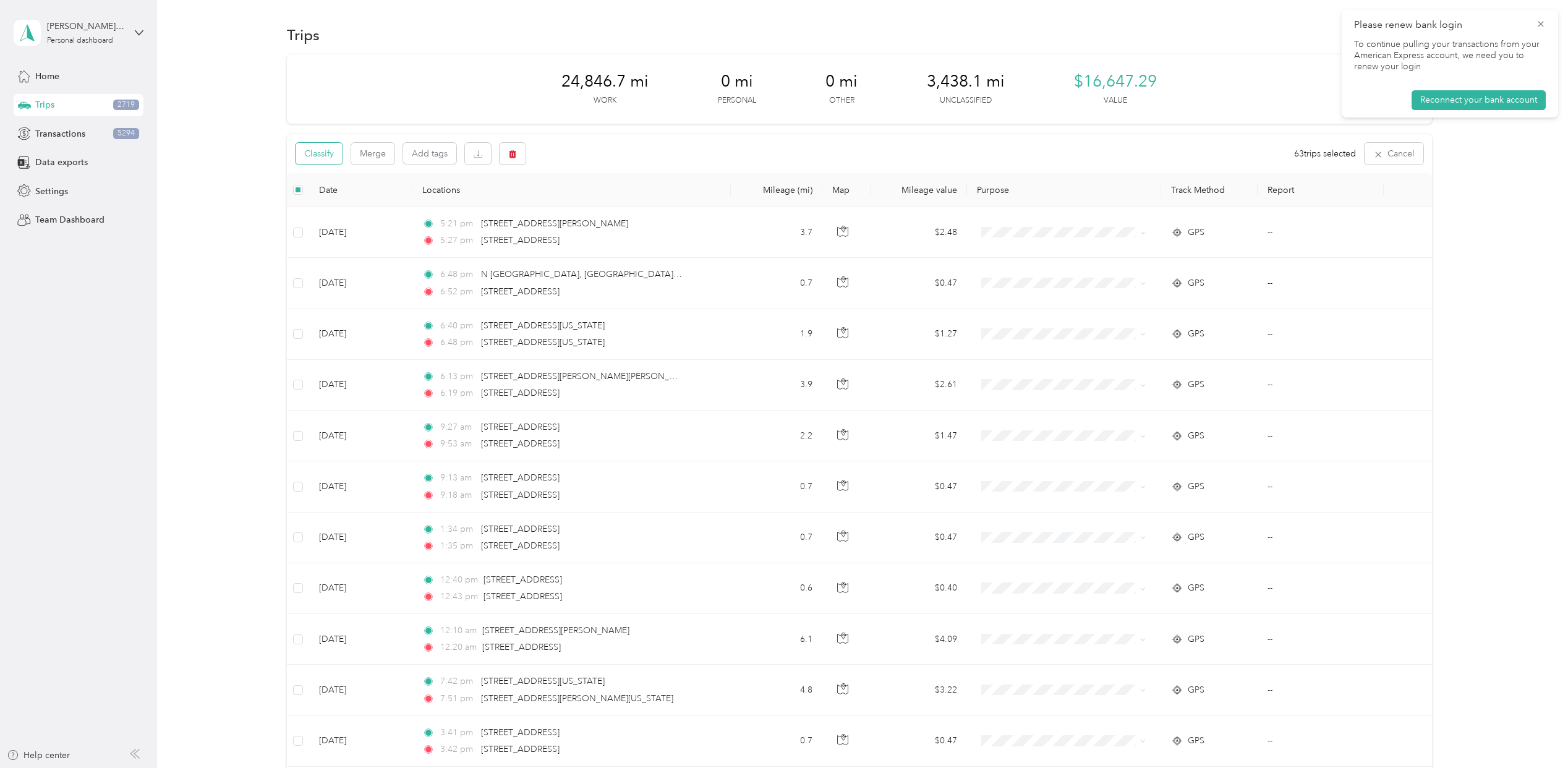
click at [318, 156] on button "Classify" at bounding box center [319, 154] width 47 height 22
click at [750, 94] on div "Choose purpose Classify trips" at bounding box center [784, 91] width 309 height 67
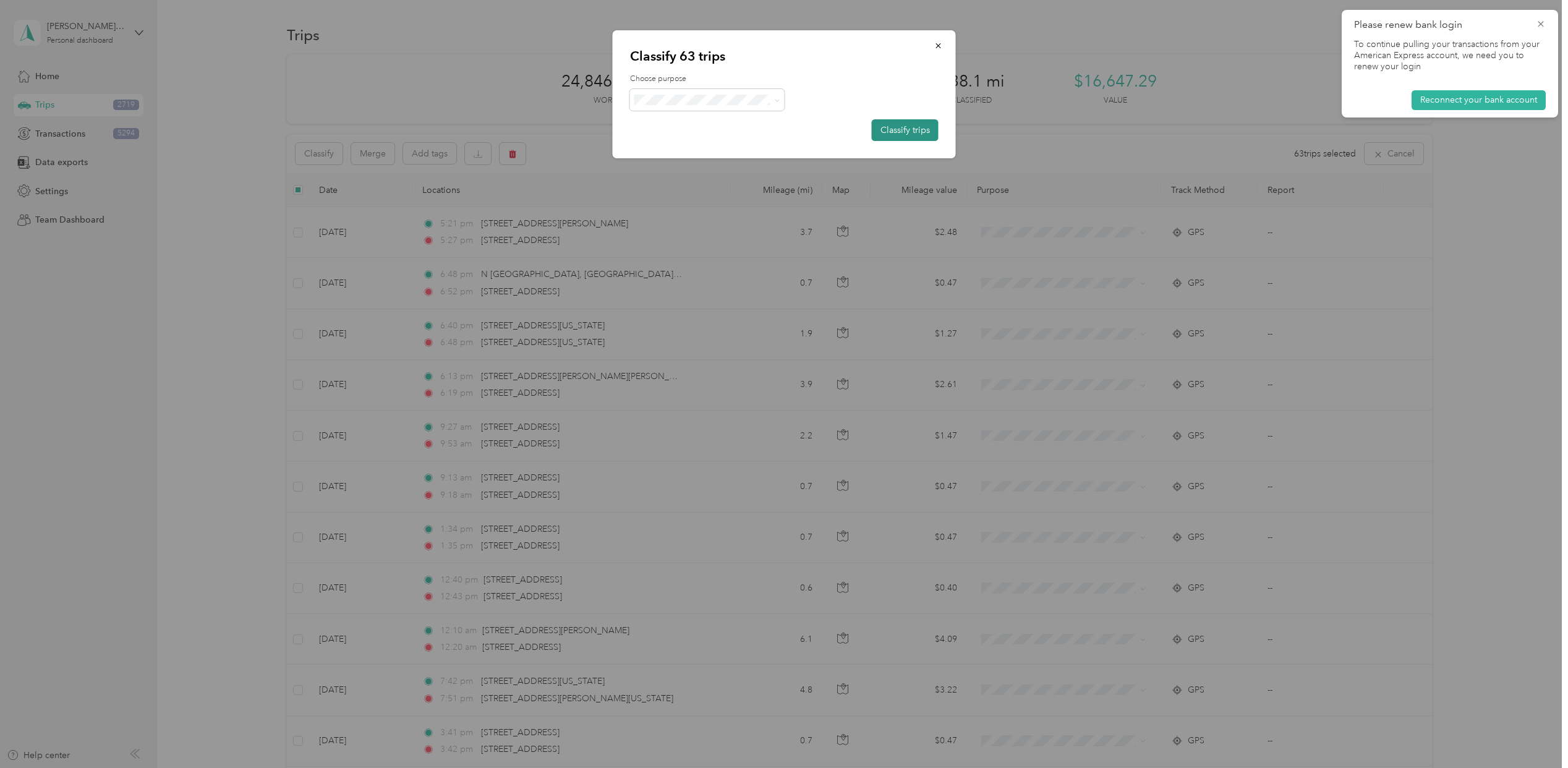
click at [892, 129] on button "Classify trips" at bounding box center [905, 130] width 67 height 22
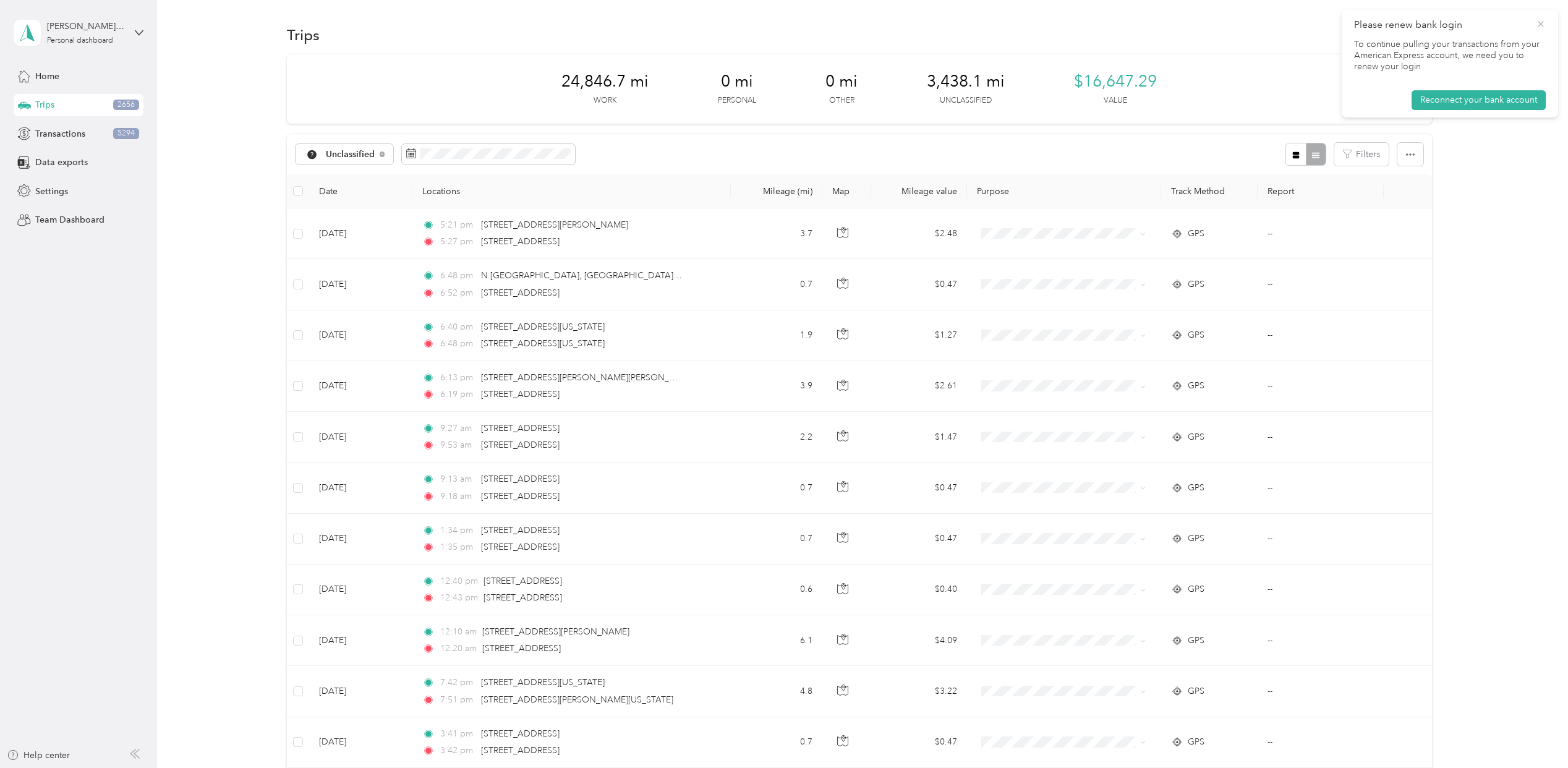
click at [1541, 23] on icon at bounding box center [1540, 23] width 5 height 5
click at [343, 154] on span "Unclassified" at bounding box center [350, 155] width 49 height 9
click at [374, 218] on span "Work" at bounding box center [357, 219] width 64 height 13
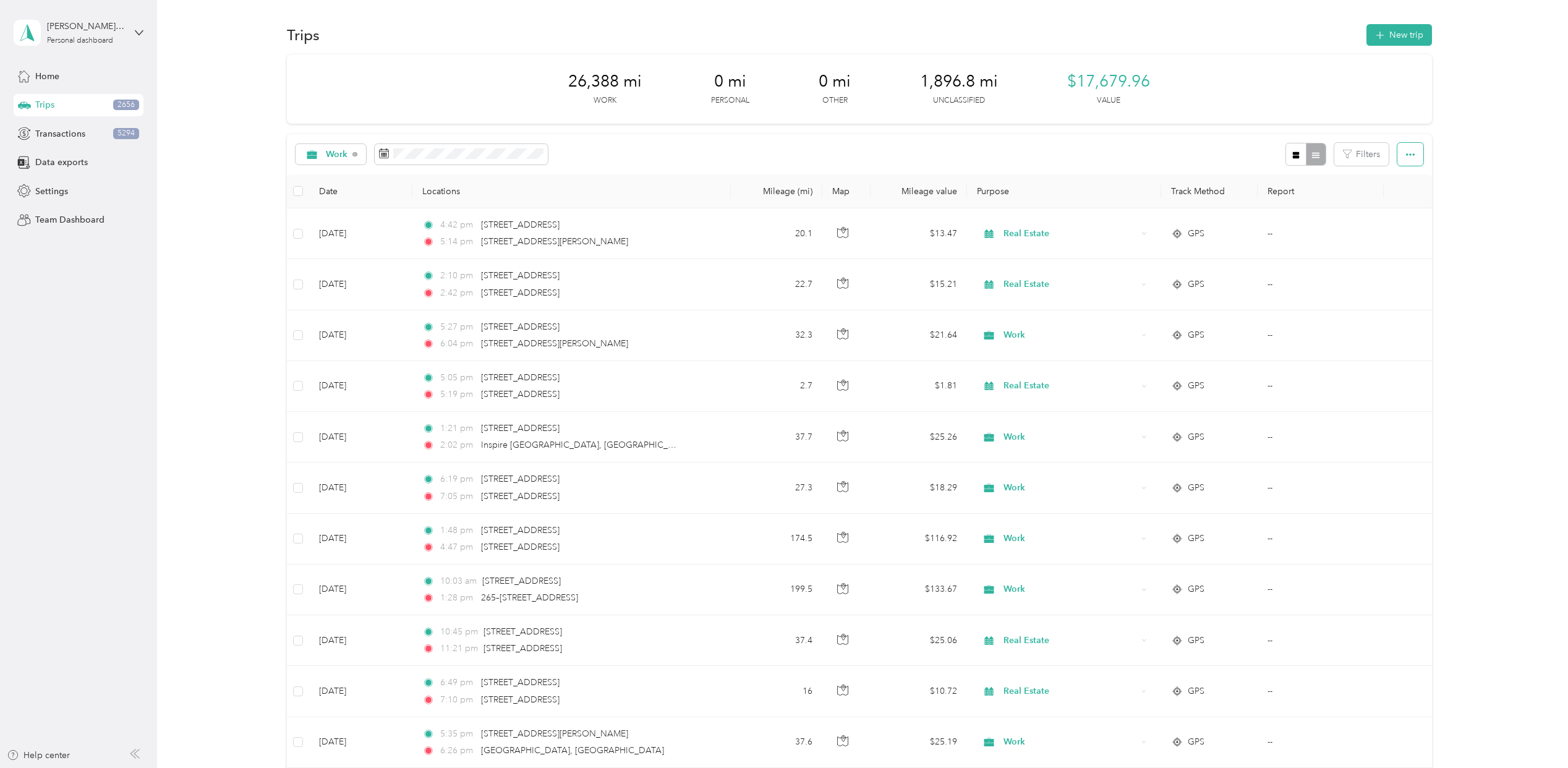
click at [1397, 159] on button "button" at bounding box center [1410, 154] width 26 height 22
click at [1401, 197] on div "Export" at bounding box center [1392, 200] width 34 height 13
click at [1405, 178] on span "Select all" at bounding box center [1392, 178] width 34 height 11
click at [1378, 156] on button "Cancel" at bounding box center [1393, 154] width 58 height 22
click at [1401, 164] on button "button" at bounding box center [1410, 154] width 26 height 22
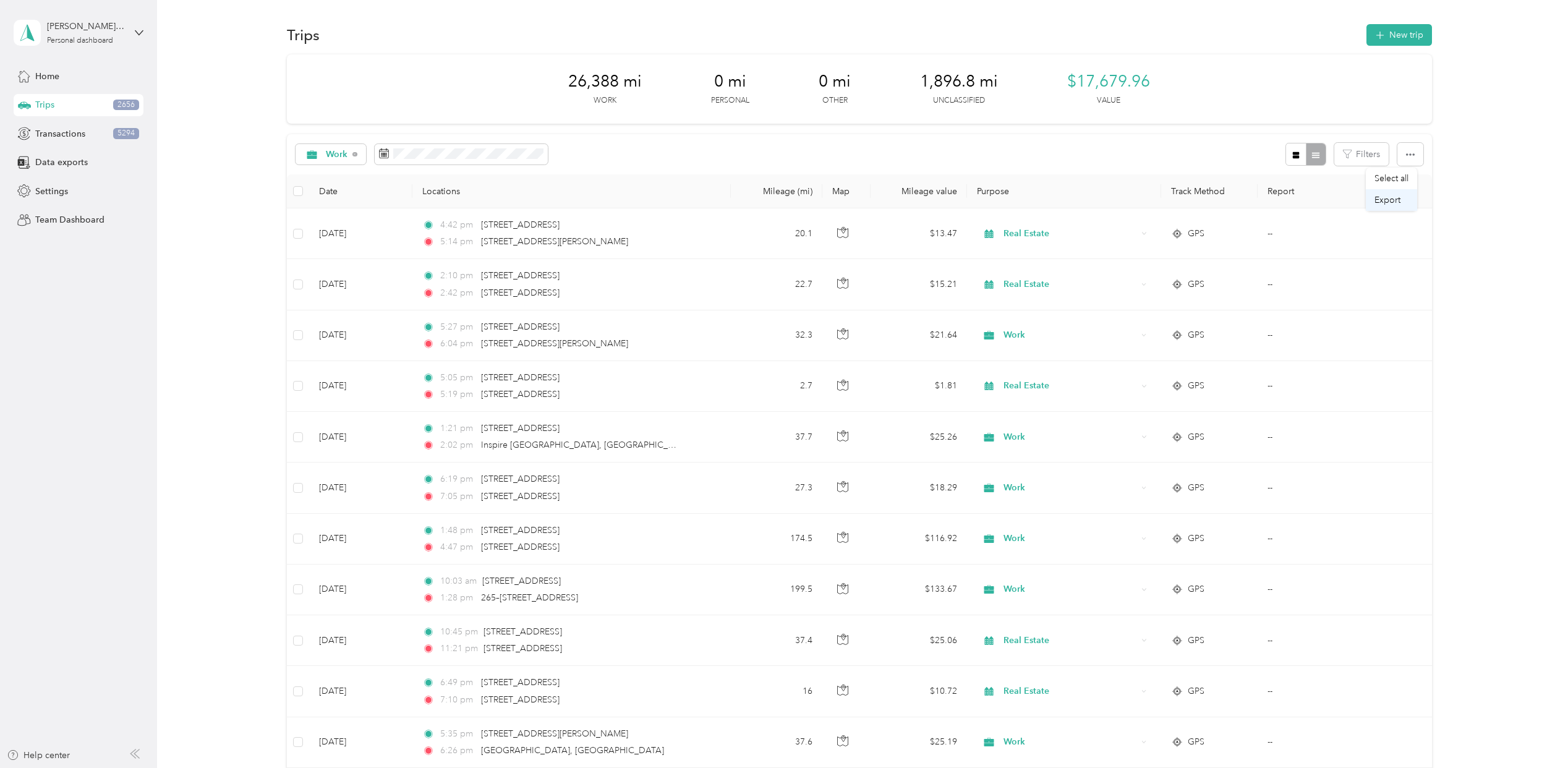
click at [1398, 203] on span "Export" at bounding box center [1387, 201] width 26 height 11
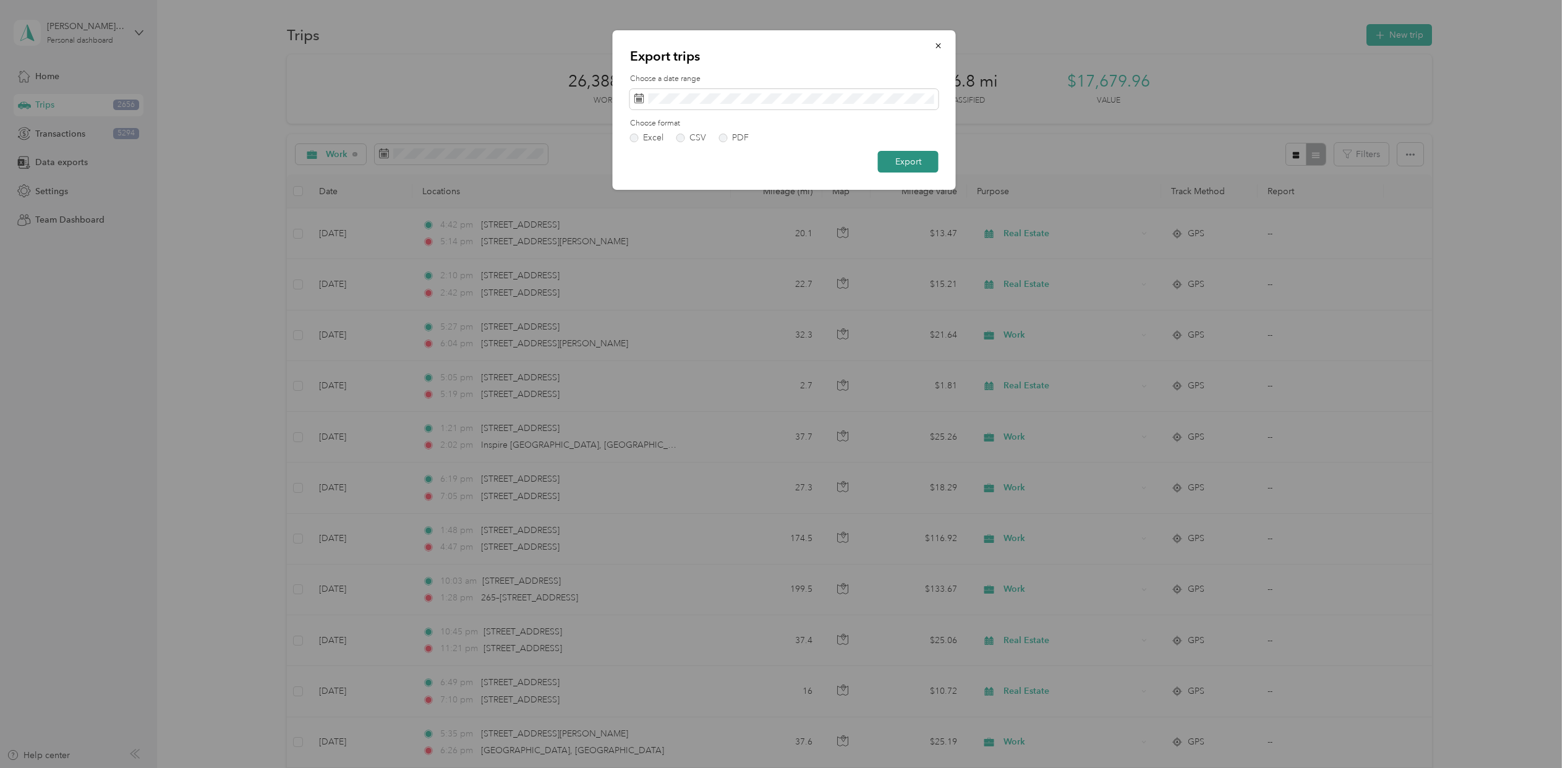
click at [893, 168] on button "Export" at bounding box center [908, 162] width 60 height 22
